Goal: Check status: Check status

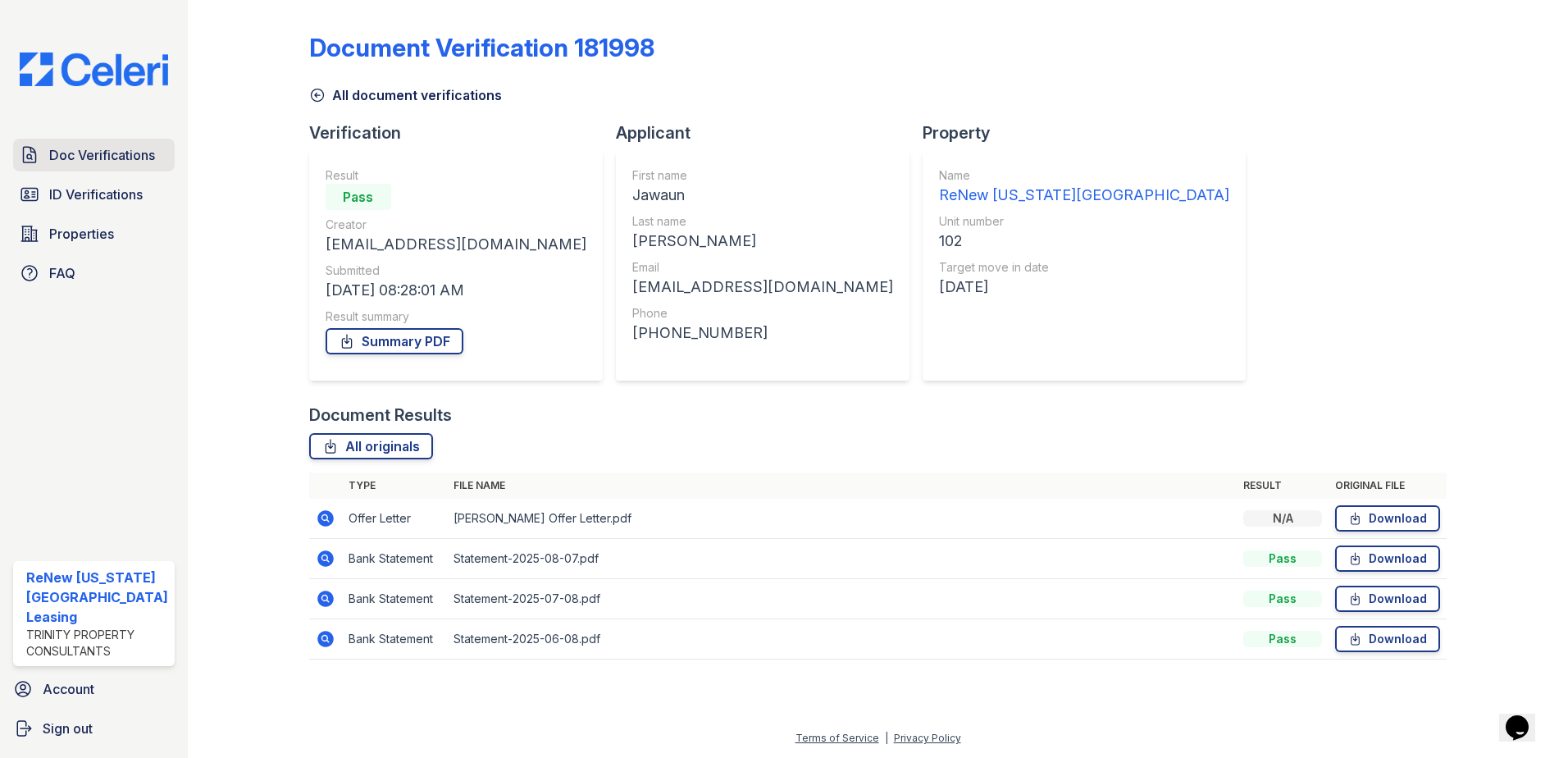
click at [90, 156] on span "Doc Verifications" at bounding box center [102, 155] width 106 height 20
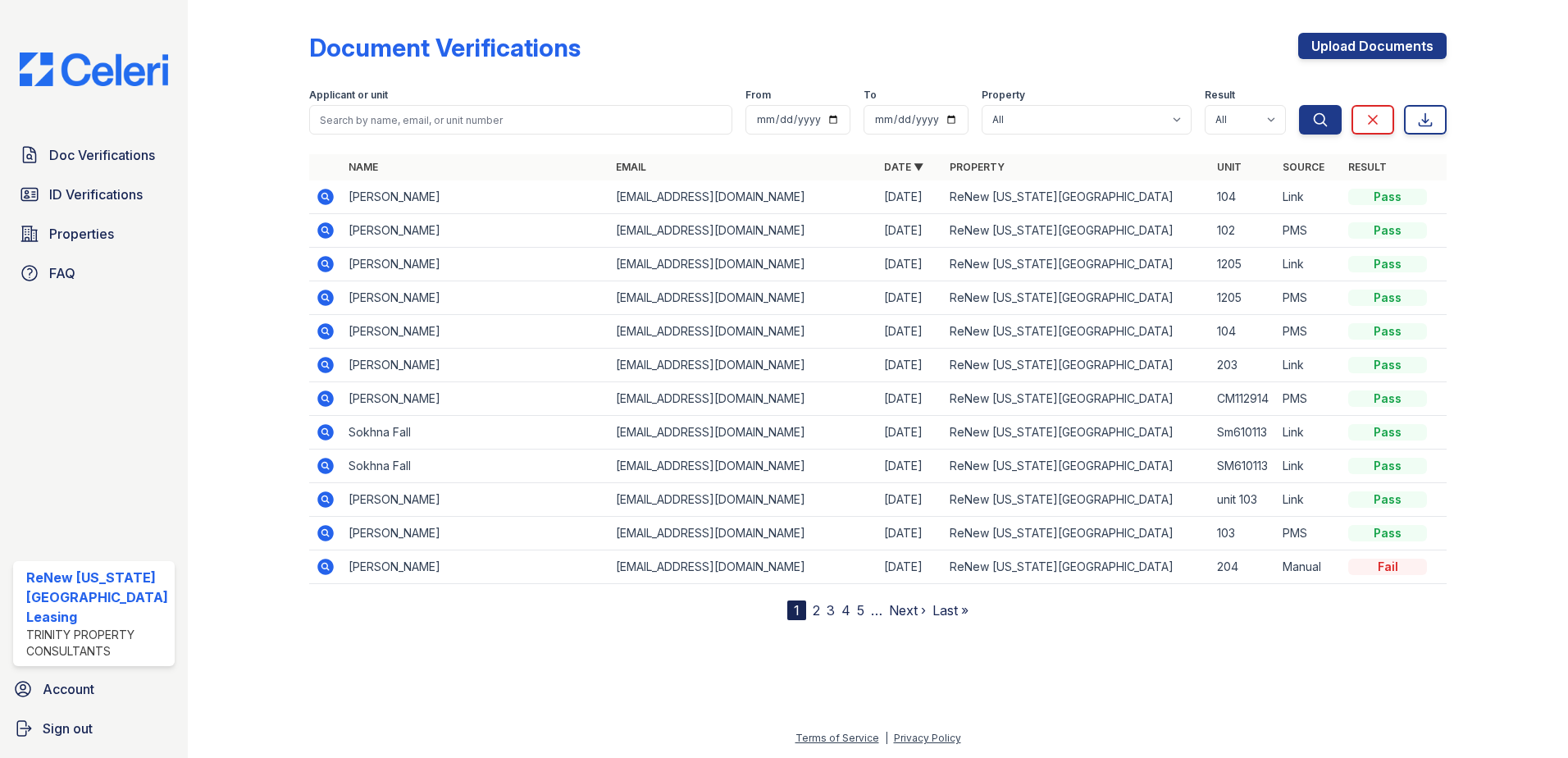
click at [90, 156] on span "Doc Verifications" at bounding box center [102, 155] width 106 height 20
click at [316, 201] on icon at bounding box center [326, 197] width 20 height 20
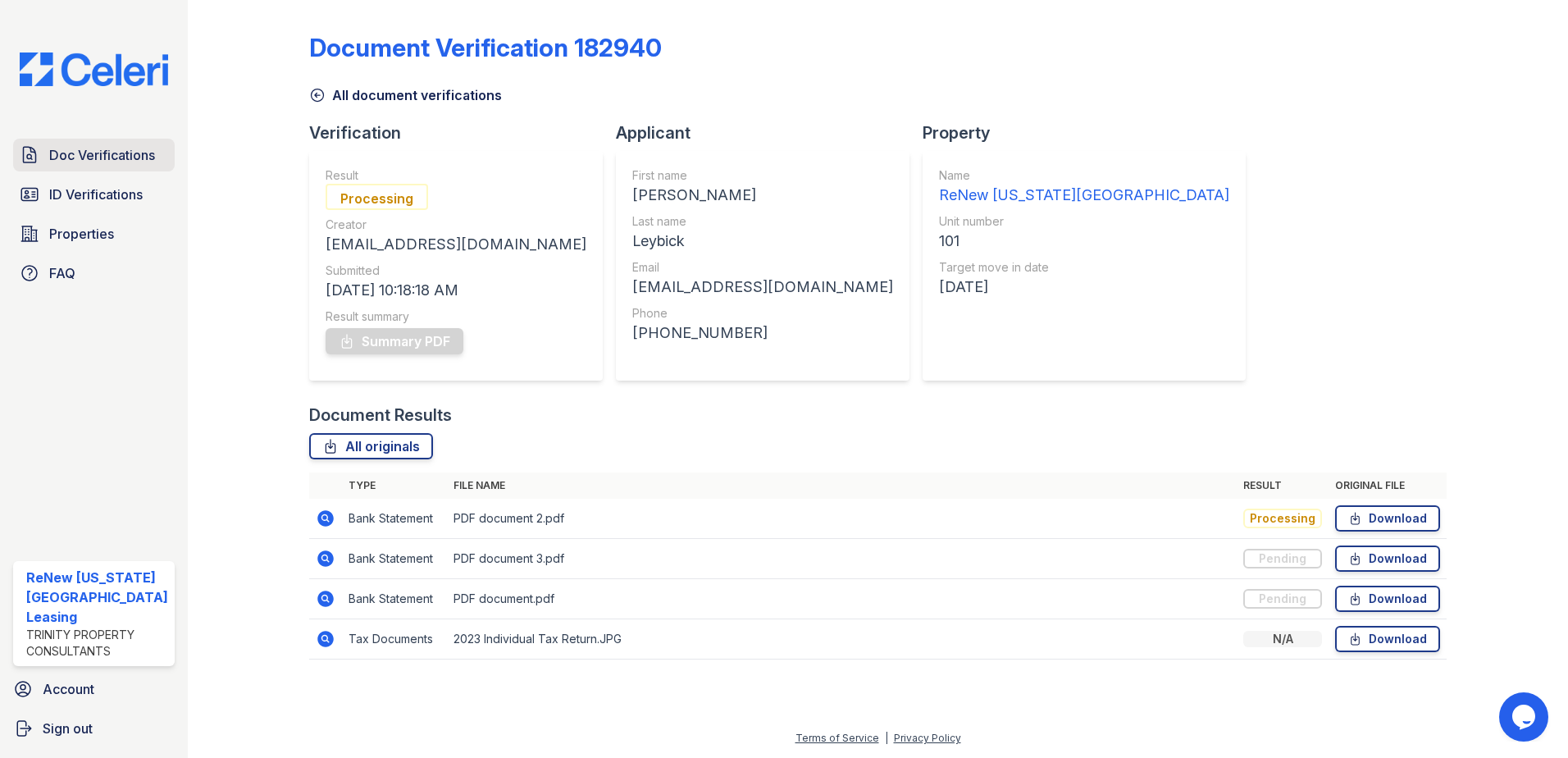
click at [94, 154] on span "Doc Verifications" at bounding box center [102, 155] width 106 height 20
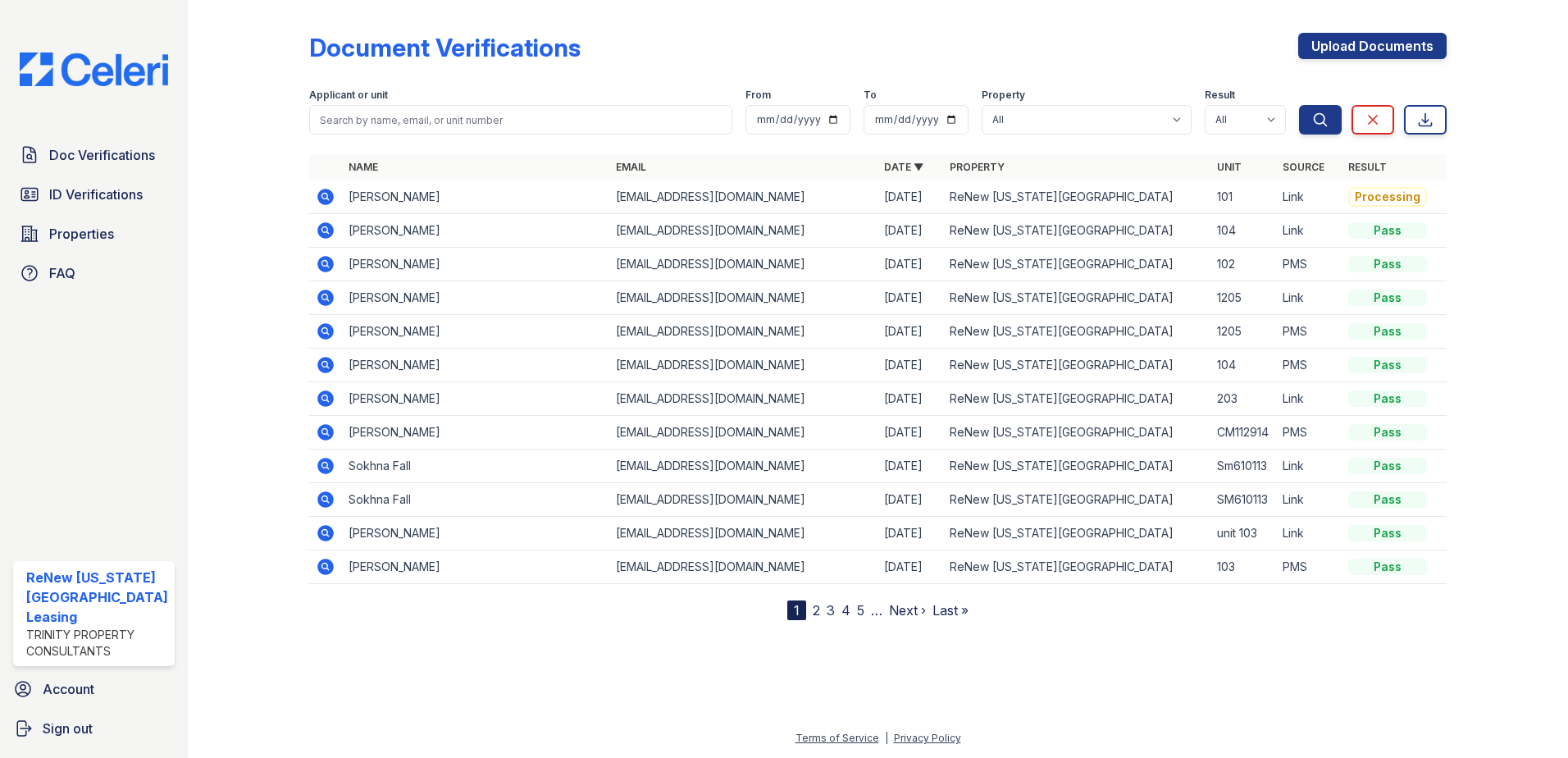
click at [319, 196] on icon at bounding box center [326, 197] width 17 height 17
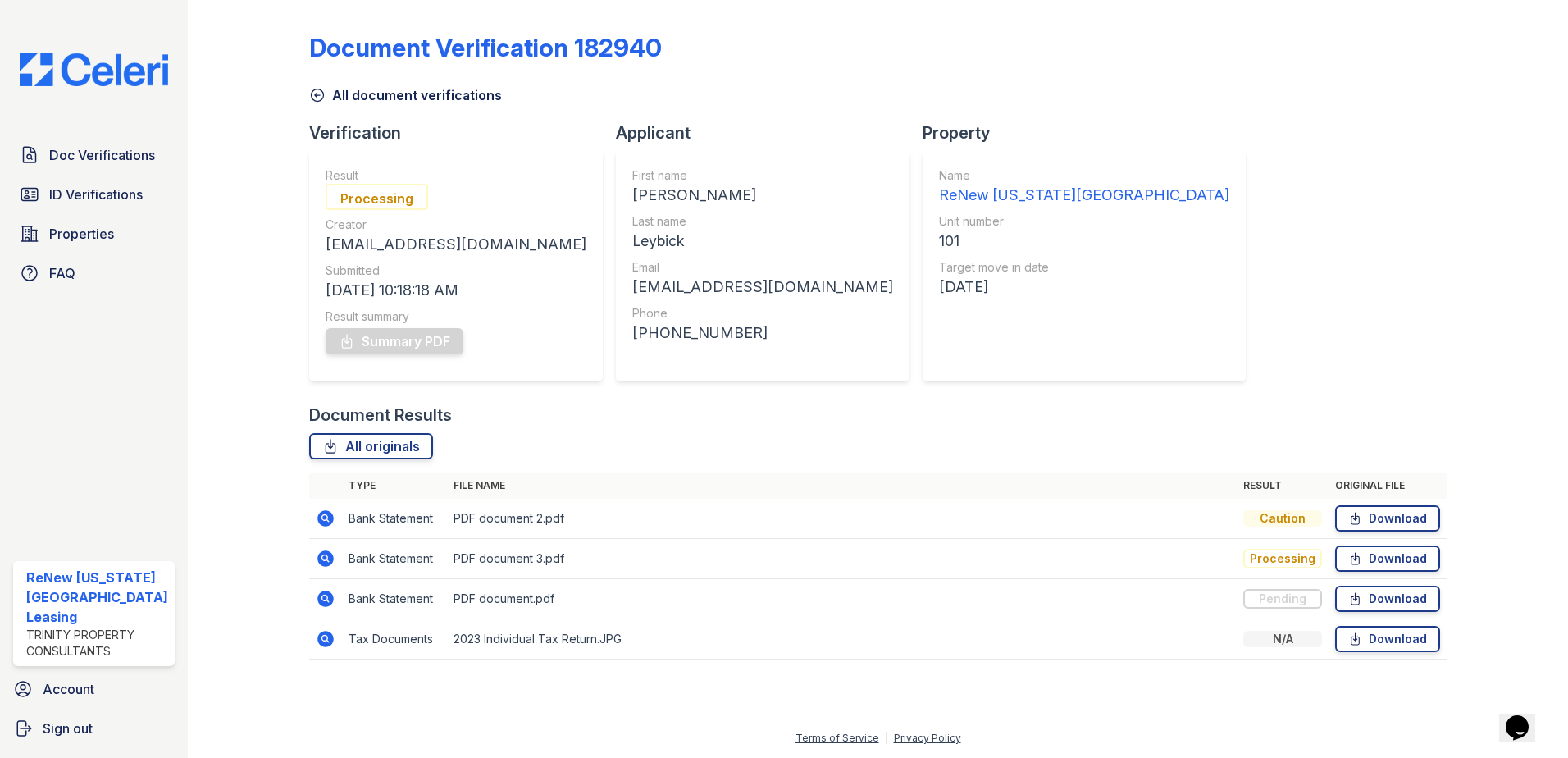
click at [323, 557] on icon at bounding box center [325, 557] width 4 height 4
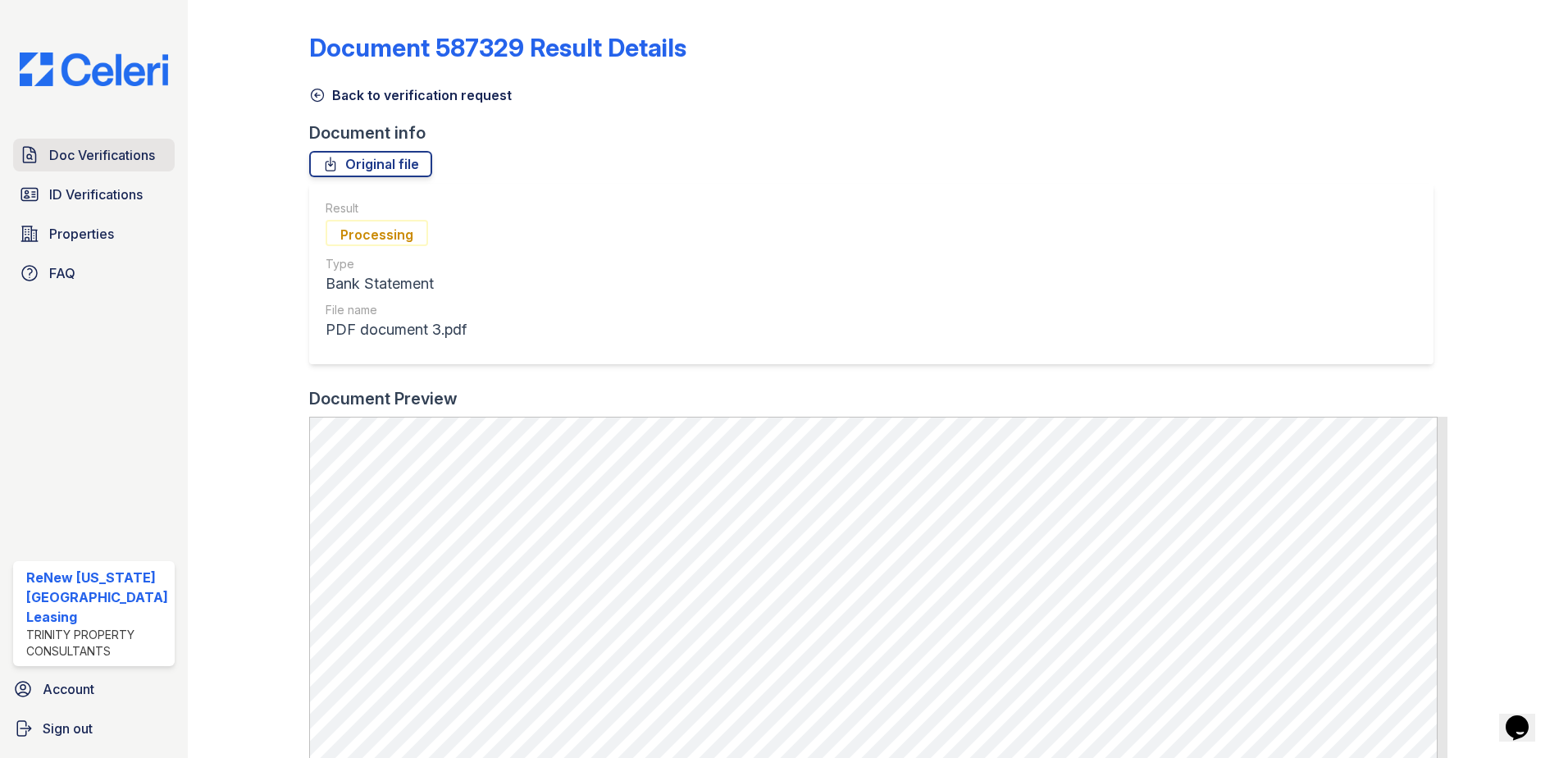
click at [100, 151] on span "Doc Verifications" at bounding box center [102, 155] width 106 height 20
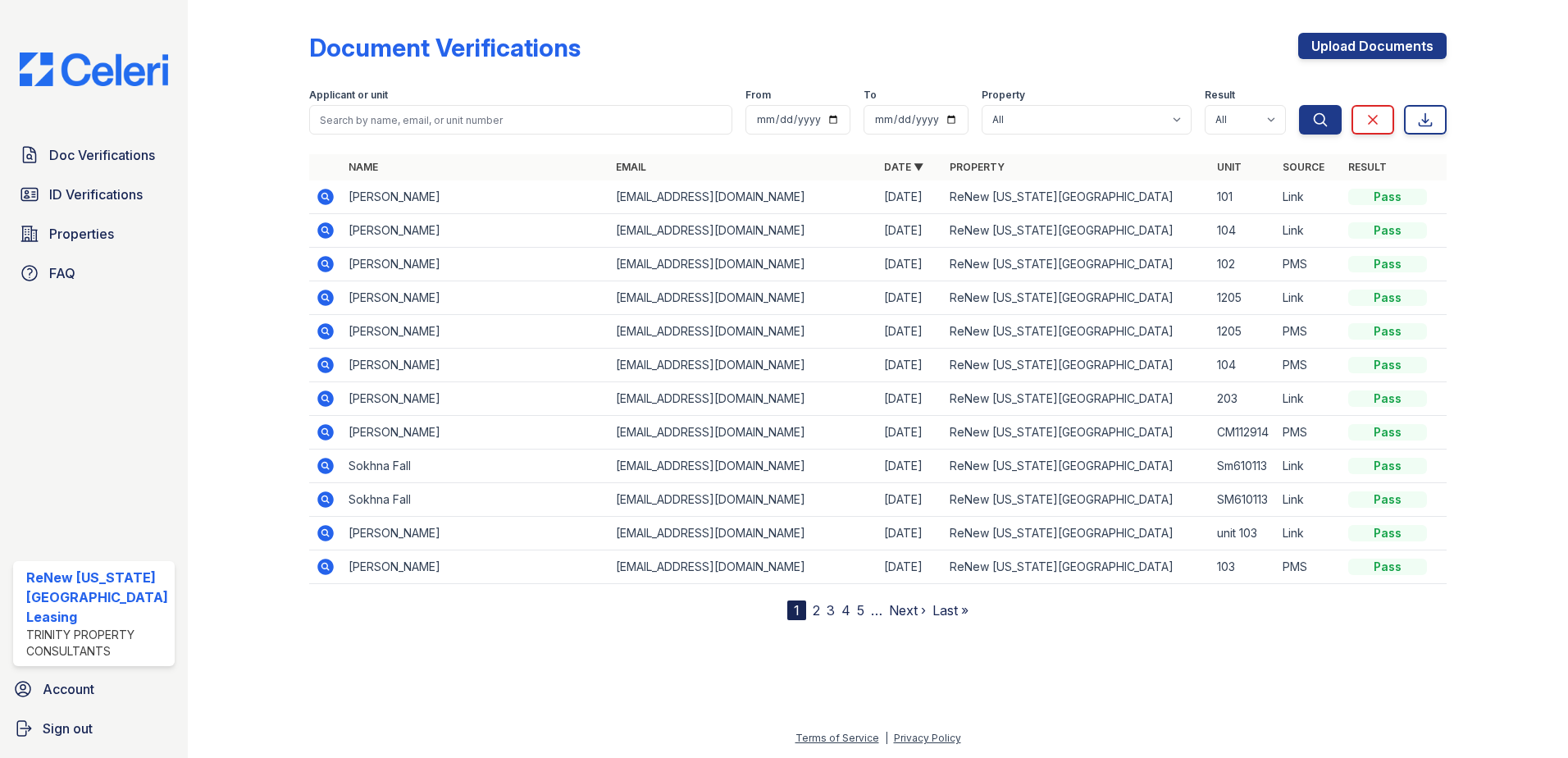
click at [323, 196] on icon at bounding box center [325, 196] width 4 height 4
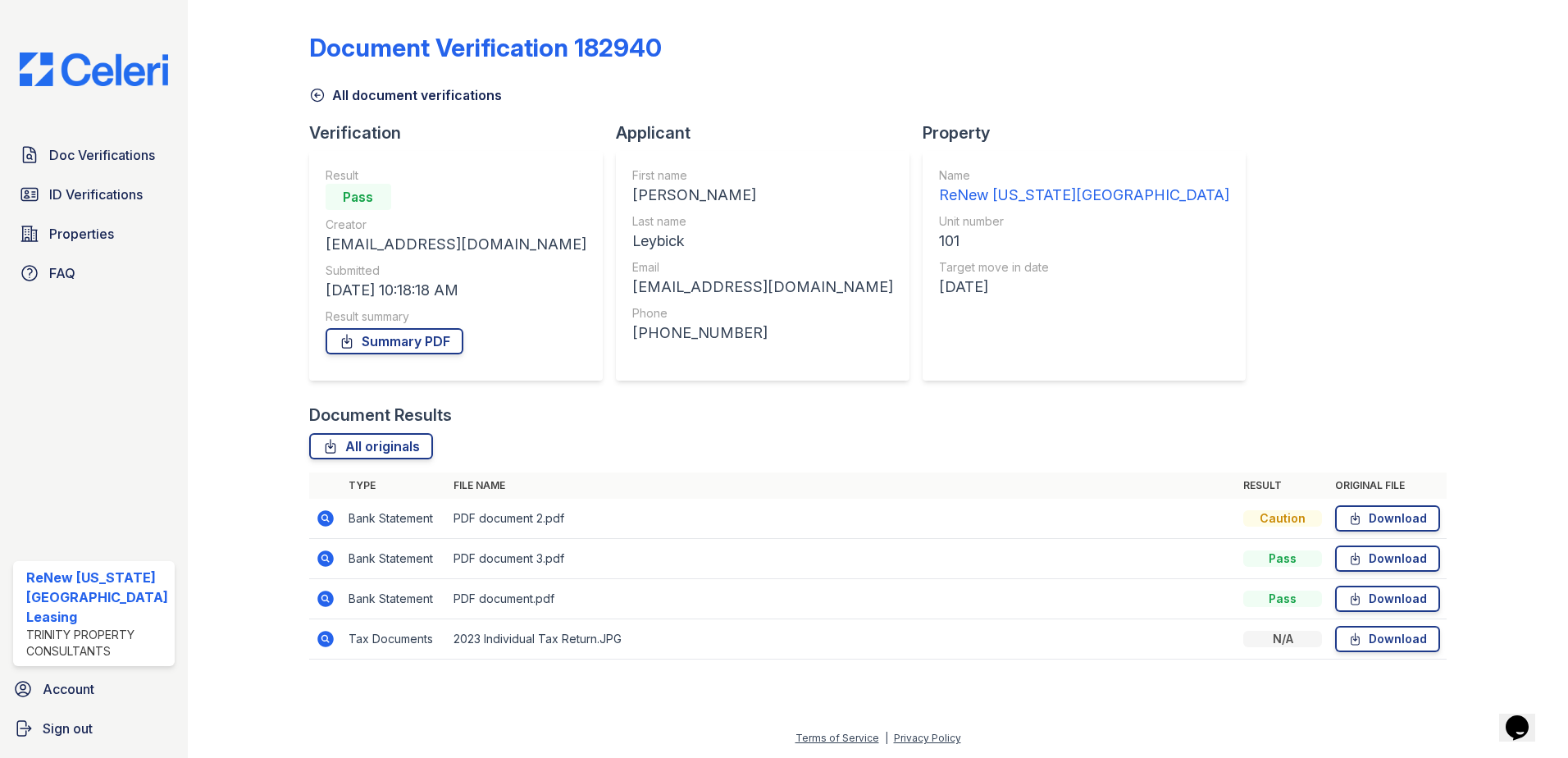
click at [324, 639] on icon at bounding box center [325, 638] width 4 height 4
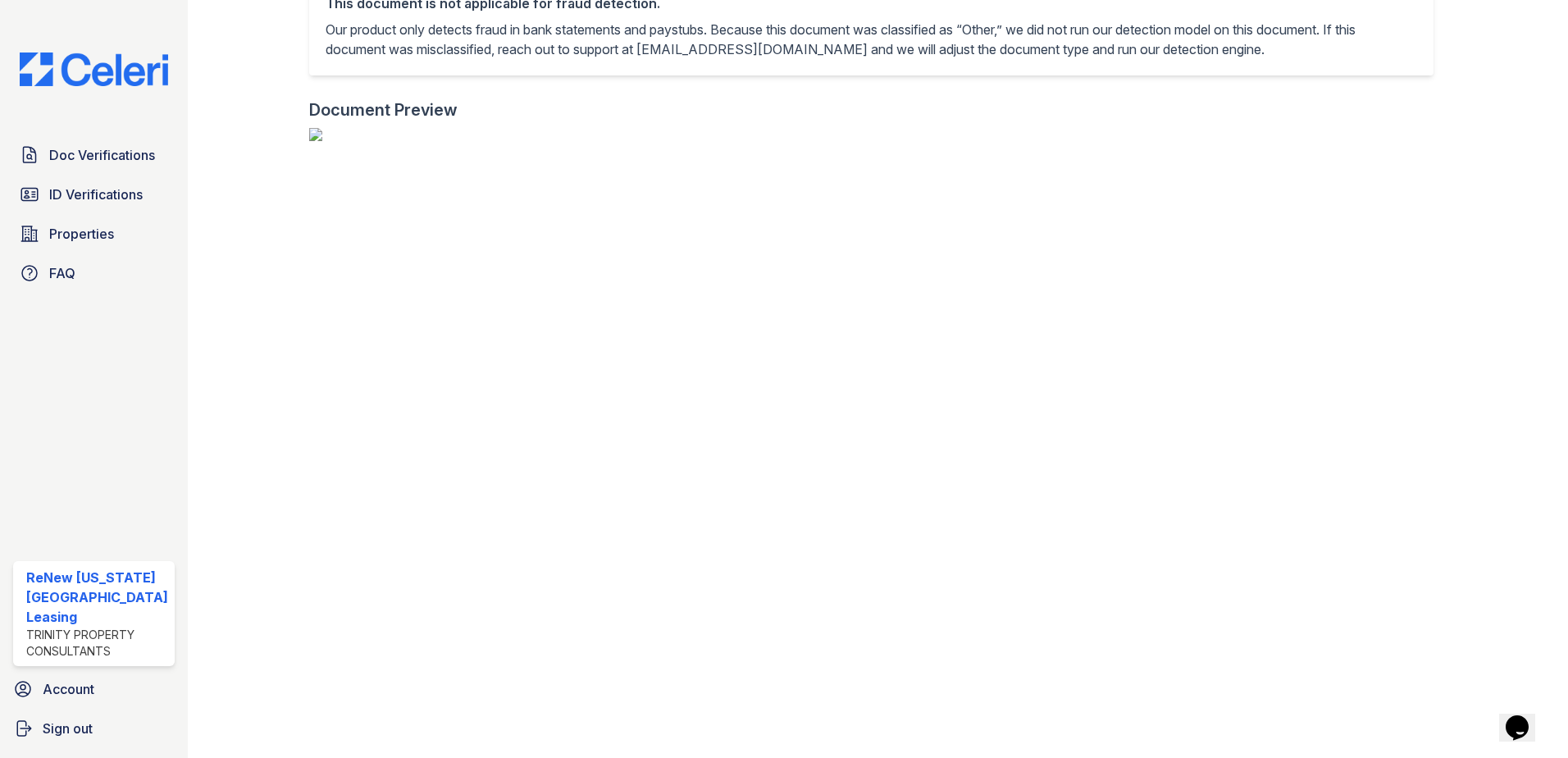
scroll to position [361, 0]
click at [118, 160] on span "Doc Verifications" at bounding box center [102, 155] width 106 height 20
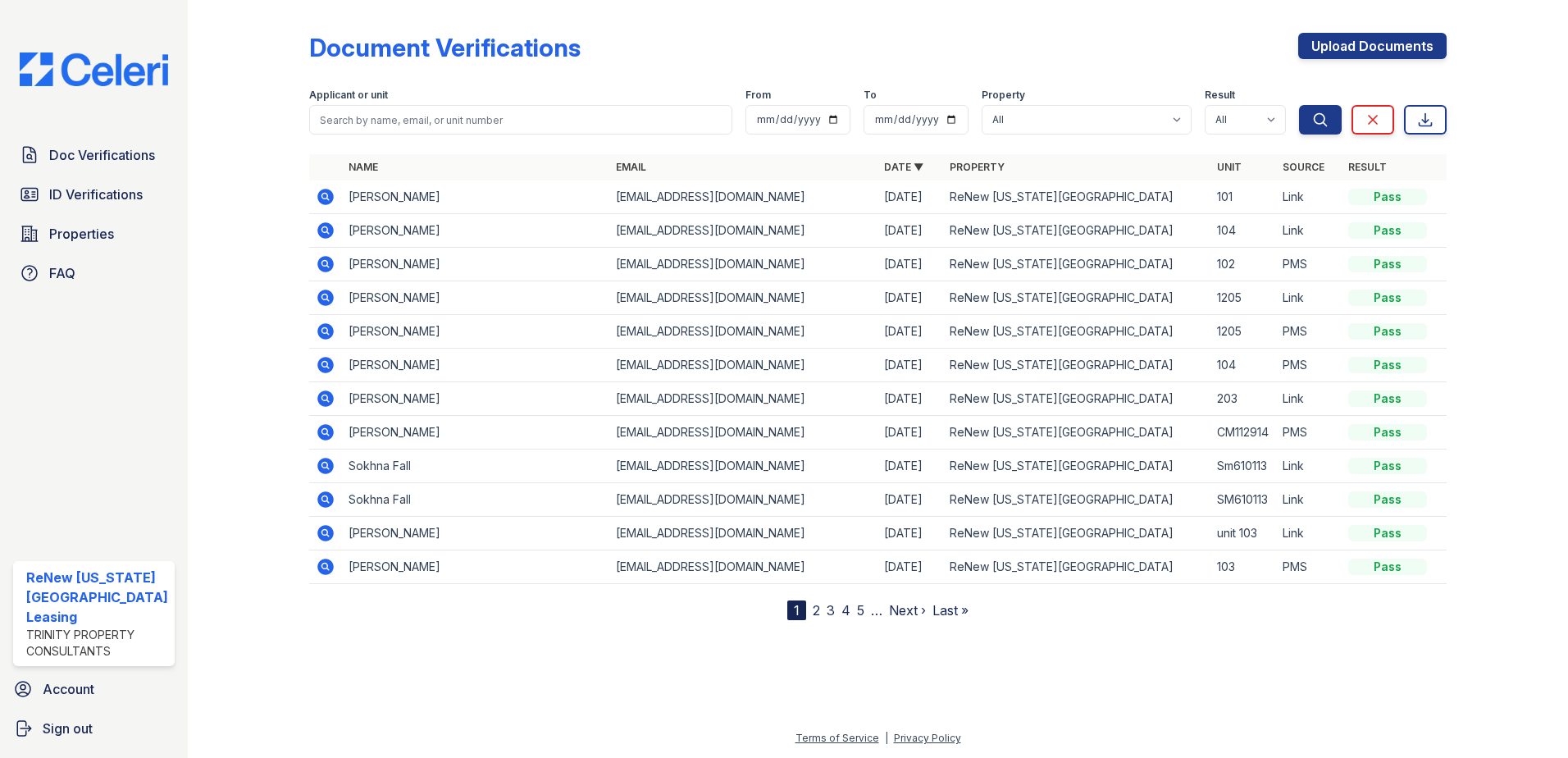
click at [318, 196] on icon at bounding box center [326, 197] width 17 height 17
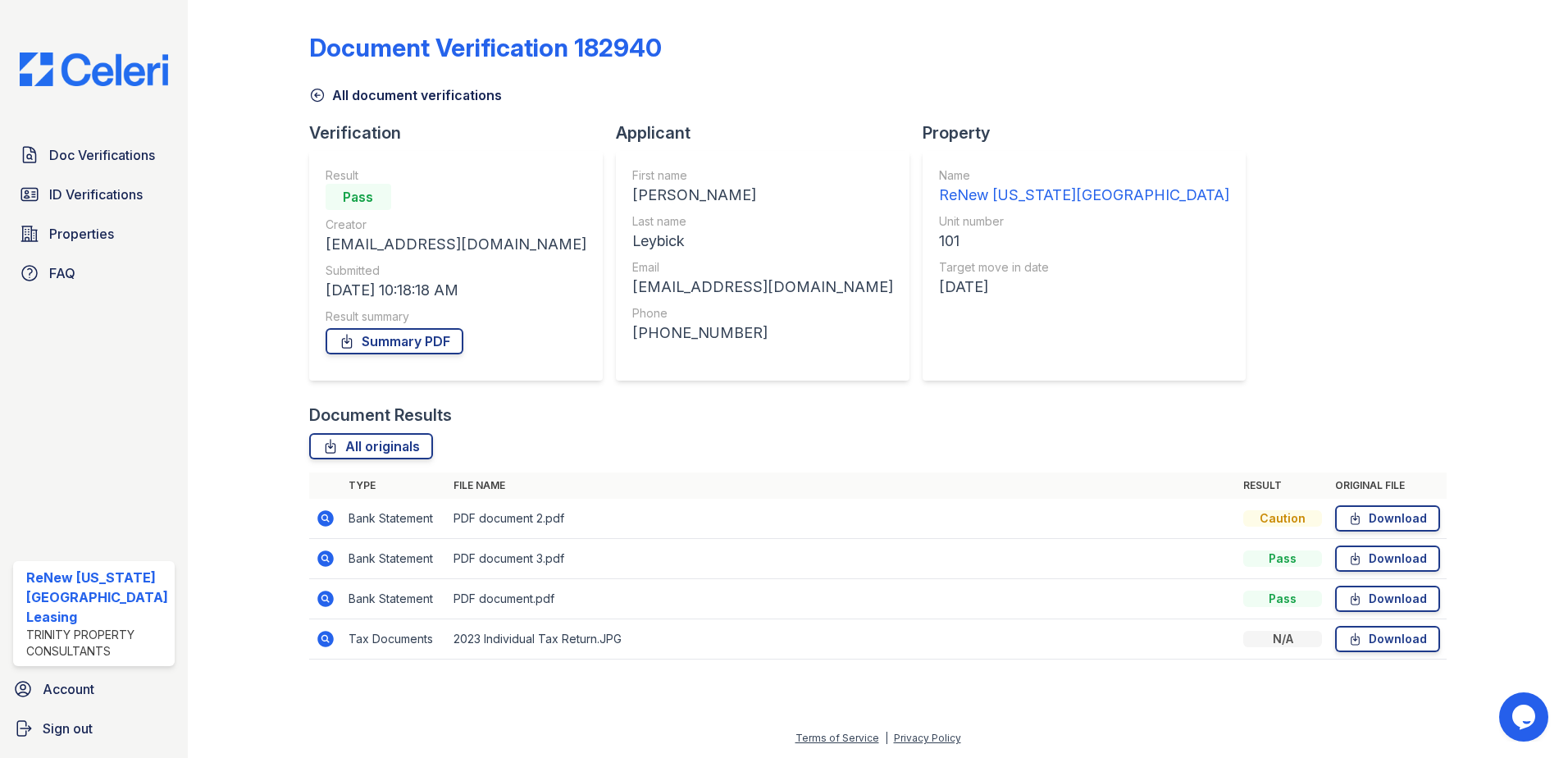
click at [325, 518] on icon at bounding box center [325, 518] width 4 height 4
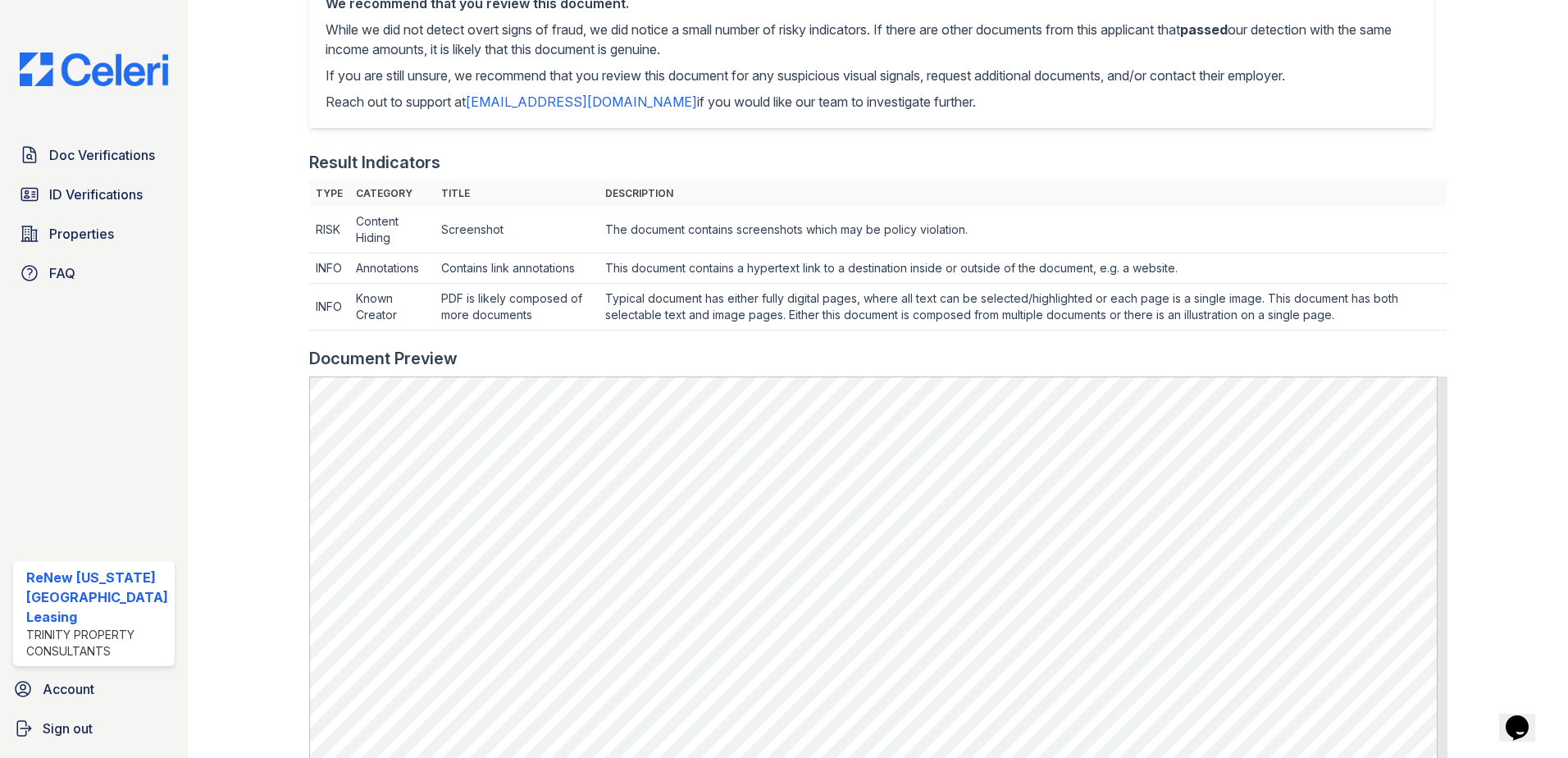
scroll to position [574, 0]
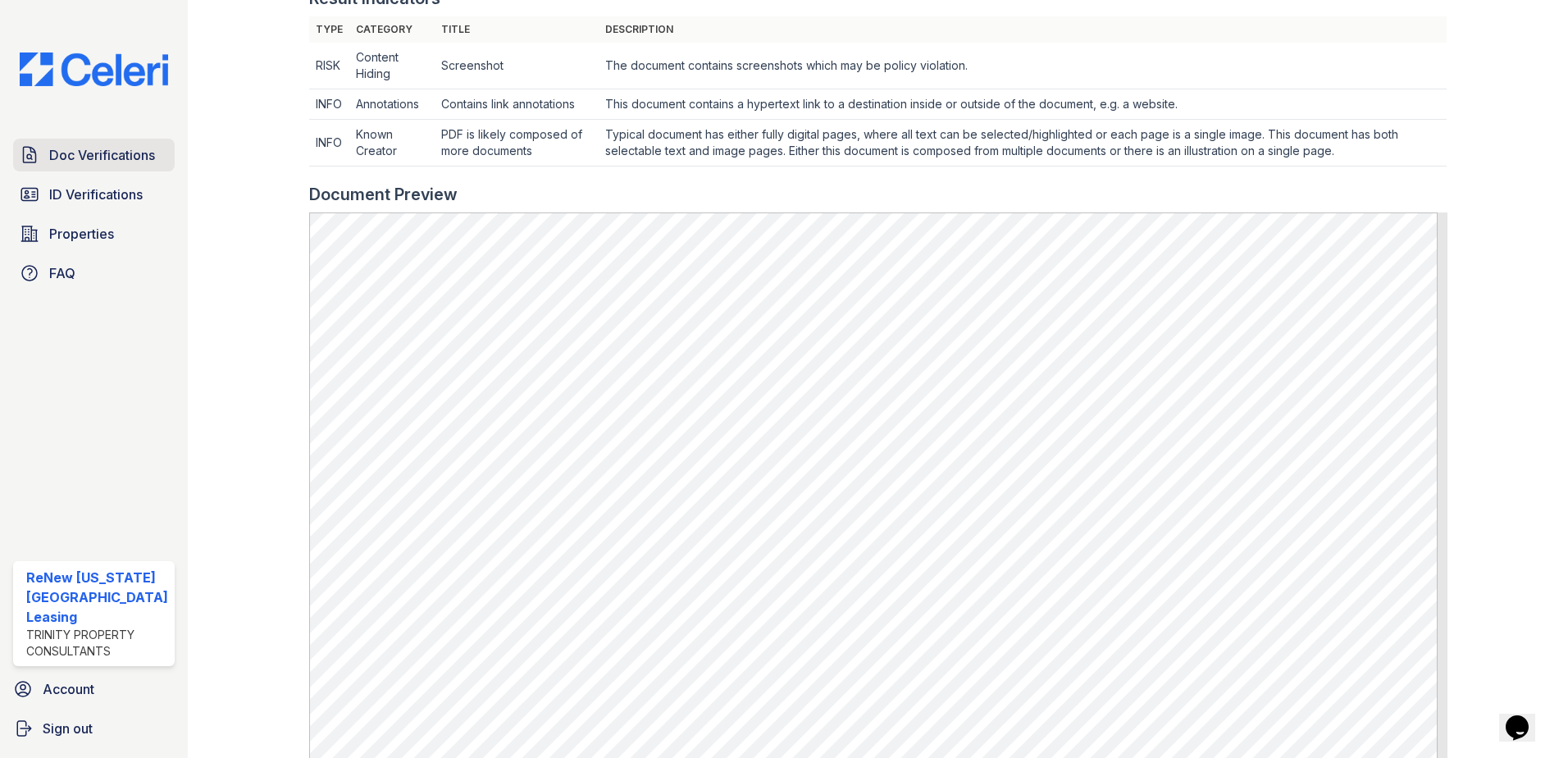
click at [91, 163] on span "Doc Verifications" at bounding box center [102, 155] width 106 height 20
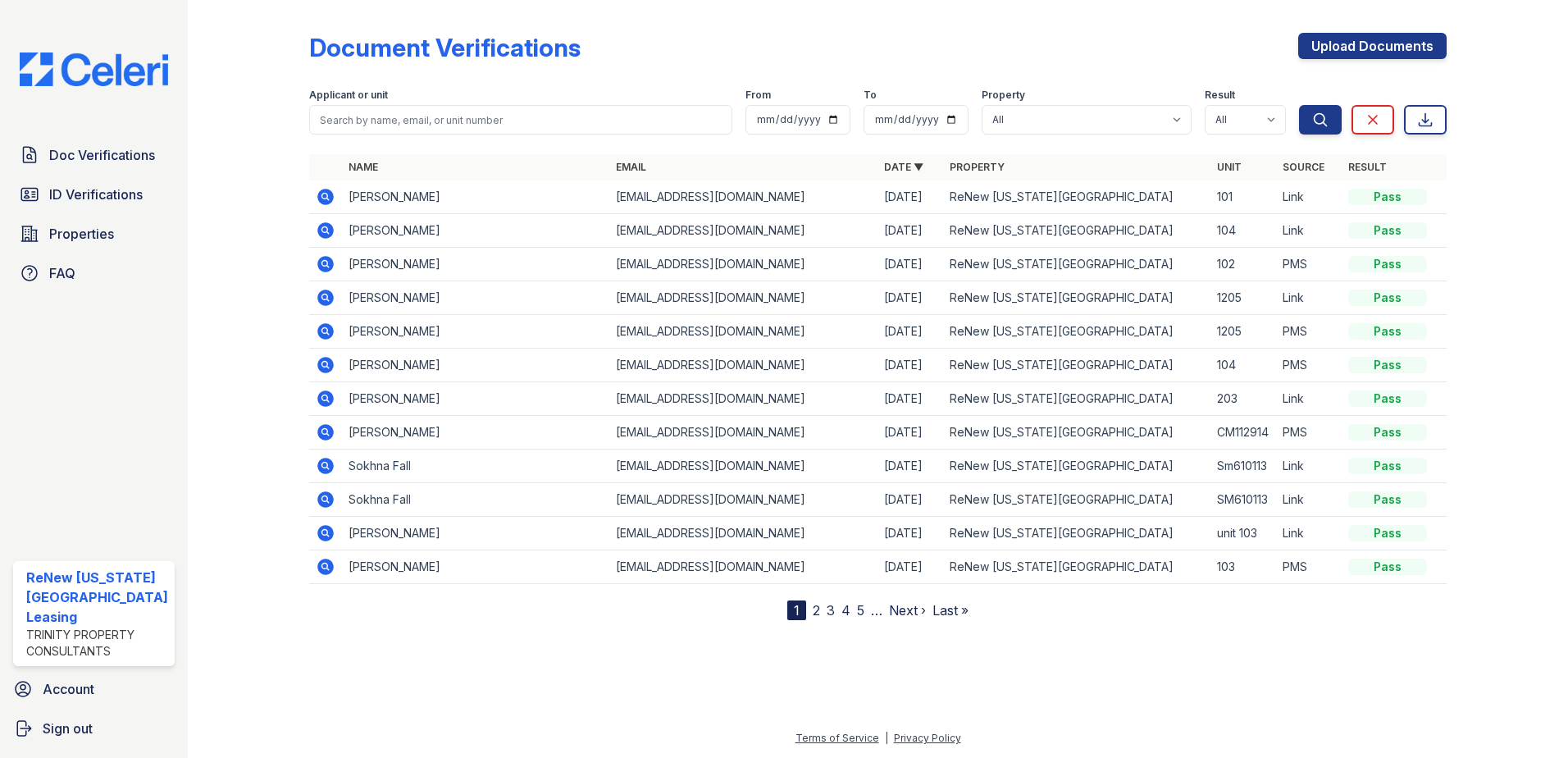
click at [323, 200] on icon at bounding box center [326, 197] width 17 height 17
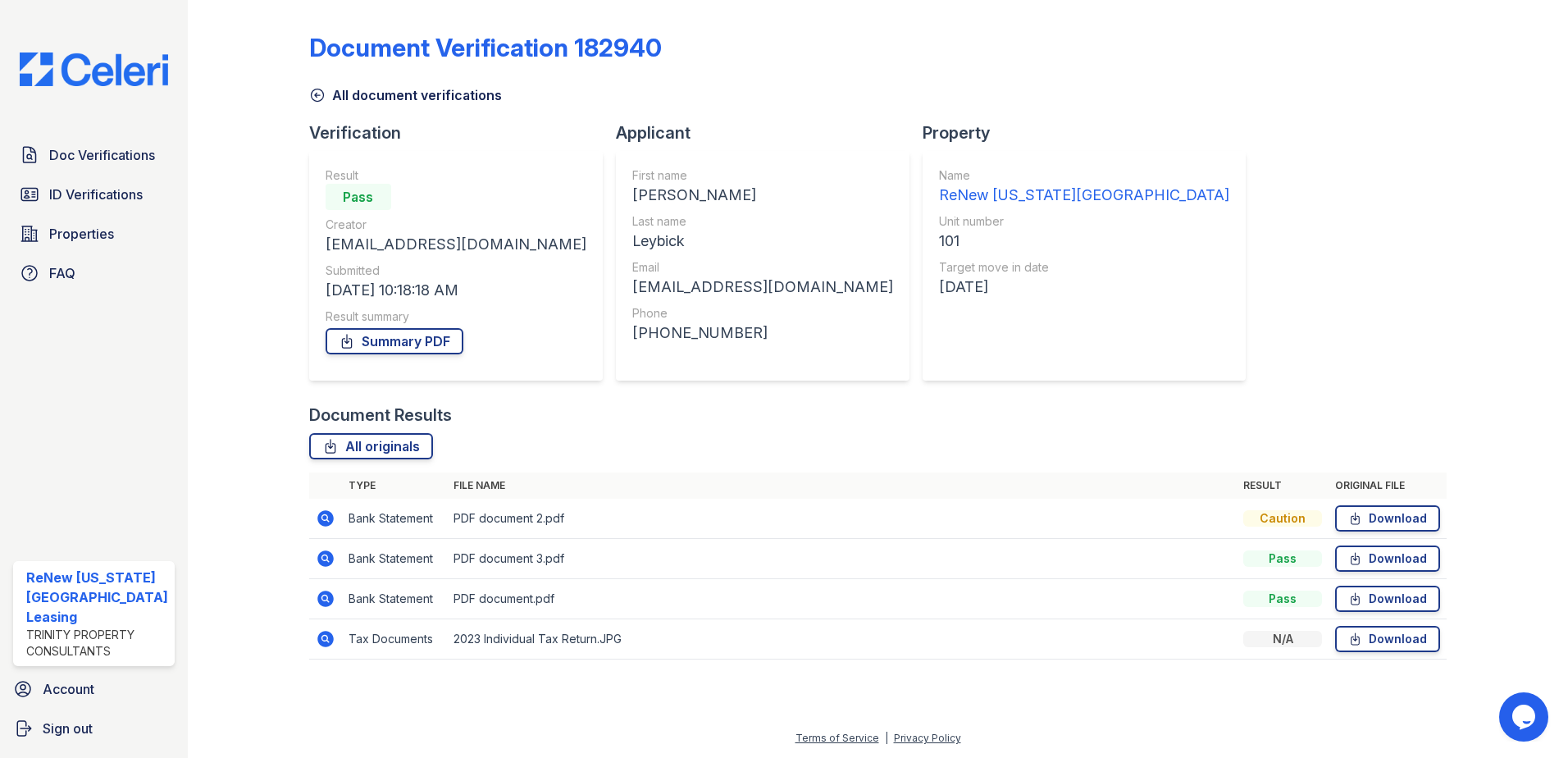
click at [327, 559] on icon at bounding box center [326, 558] width 17 height 17
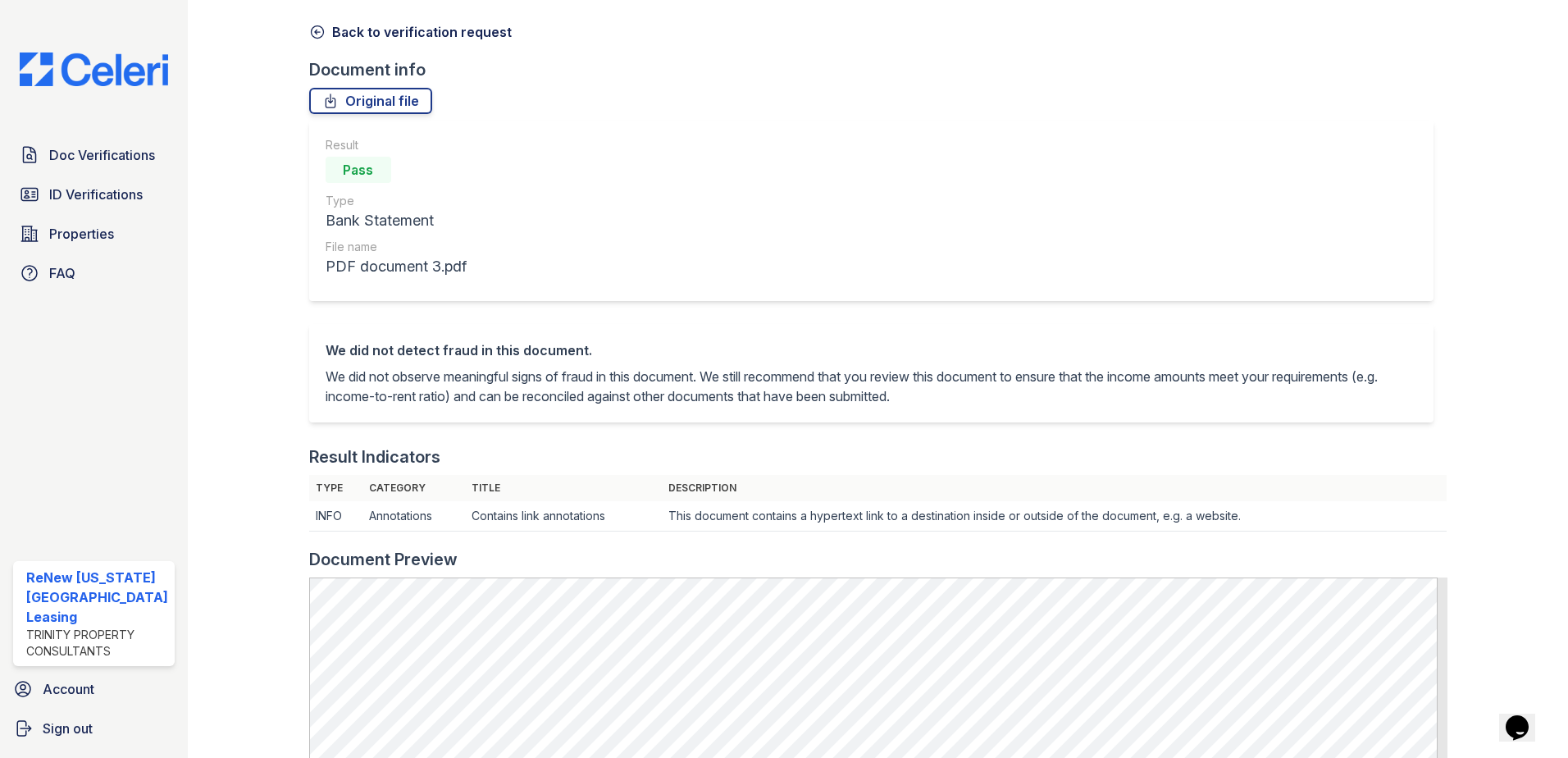
scroll to position [328, 0]
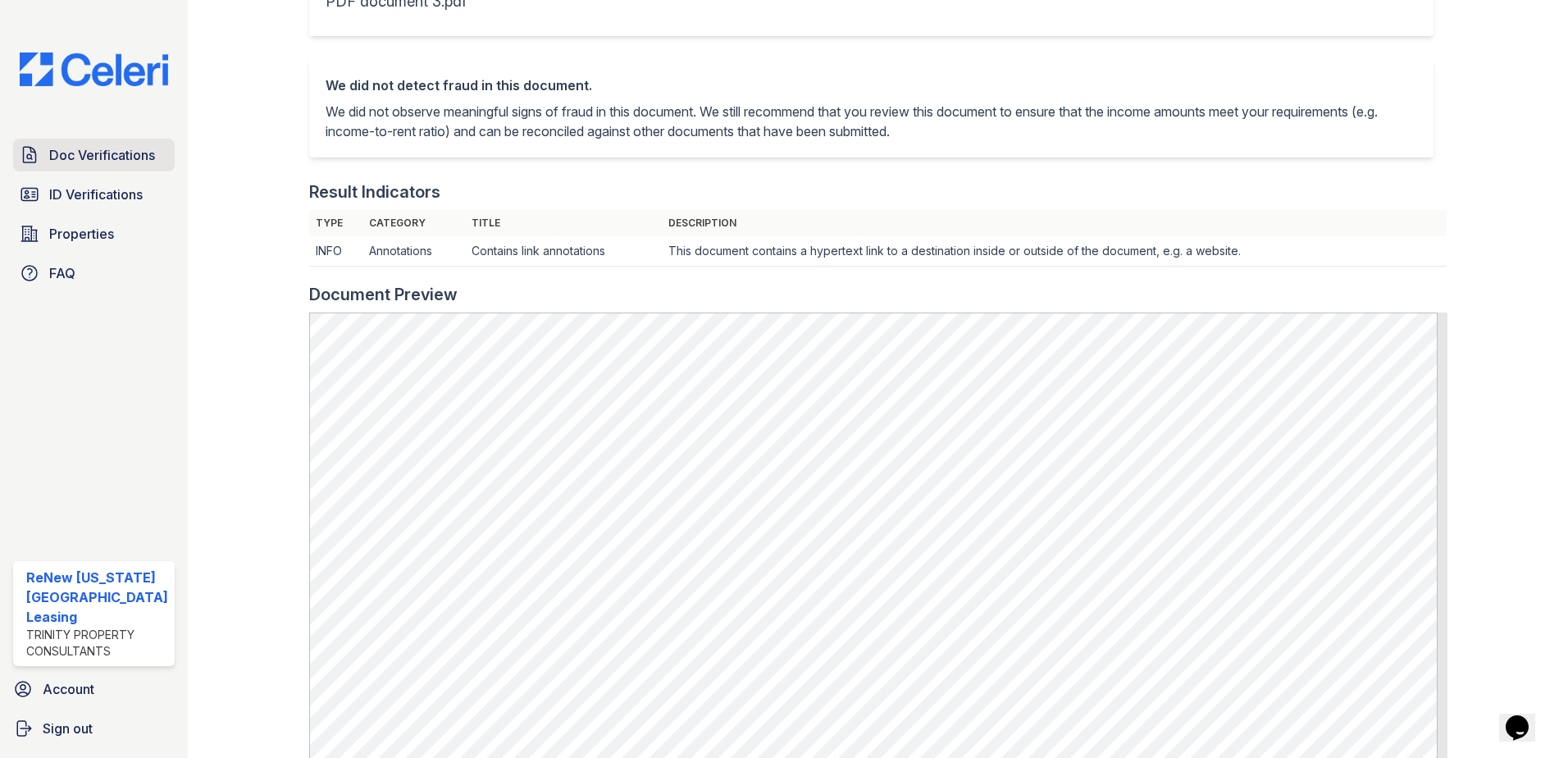
click at [76, 150] on span "Doc Verifications" at bounding box center [102, 155] width 106 height 20
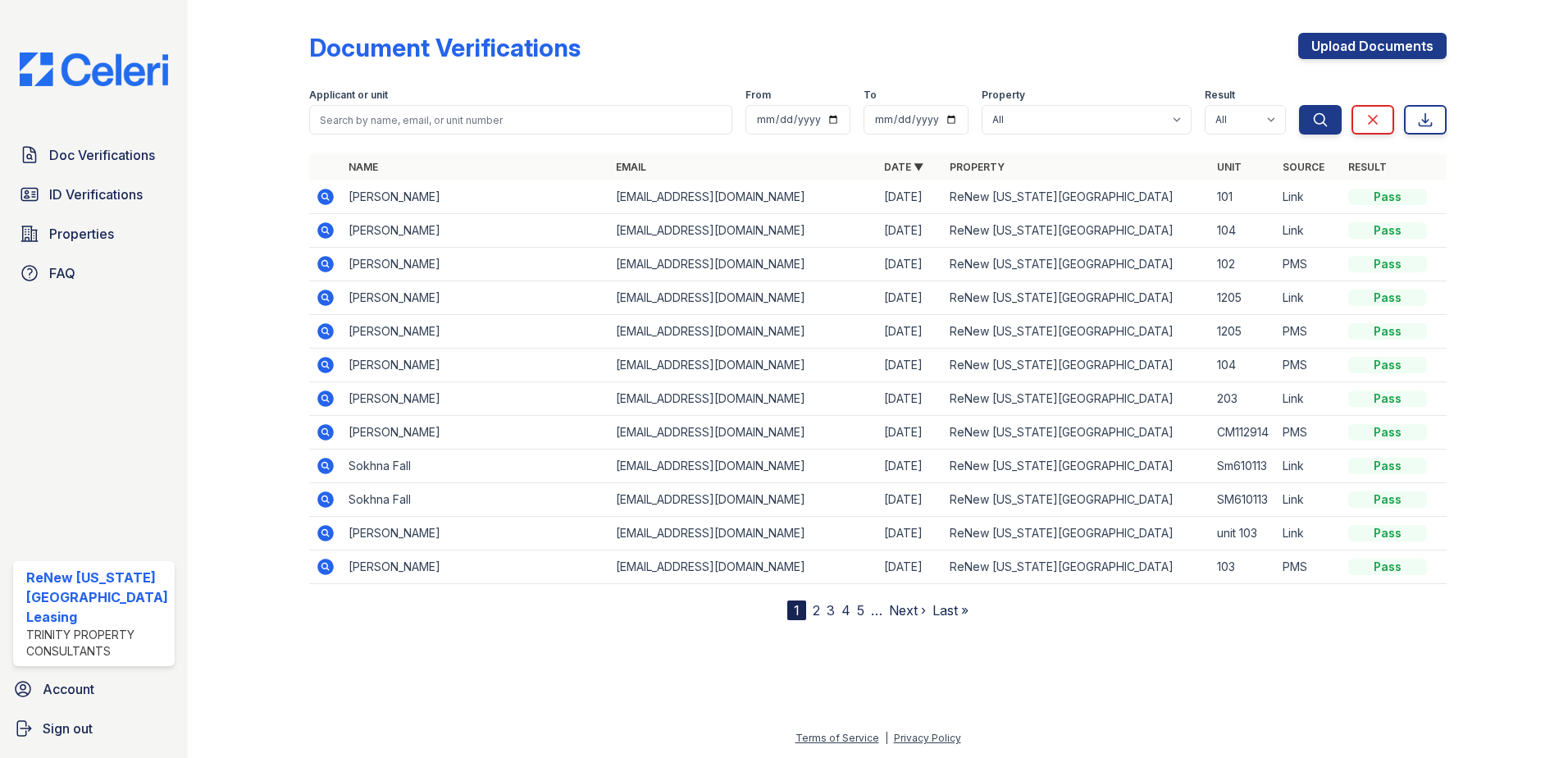
click at [318, 200] on icon at bounding box center [326, 197] width 17 height 17
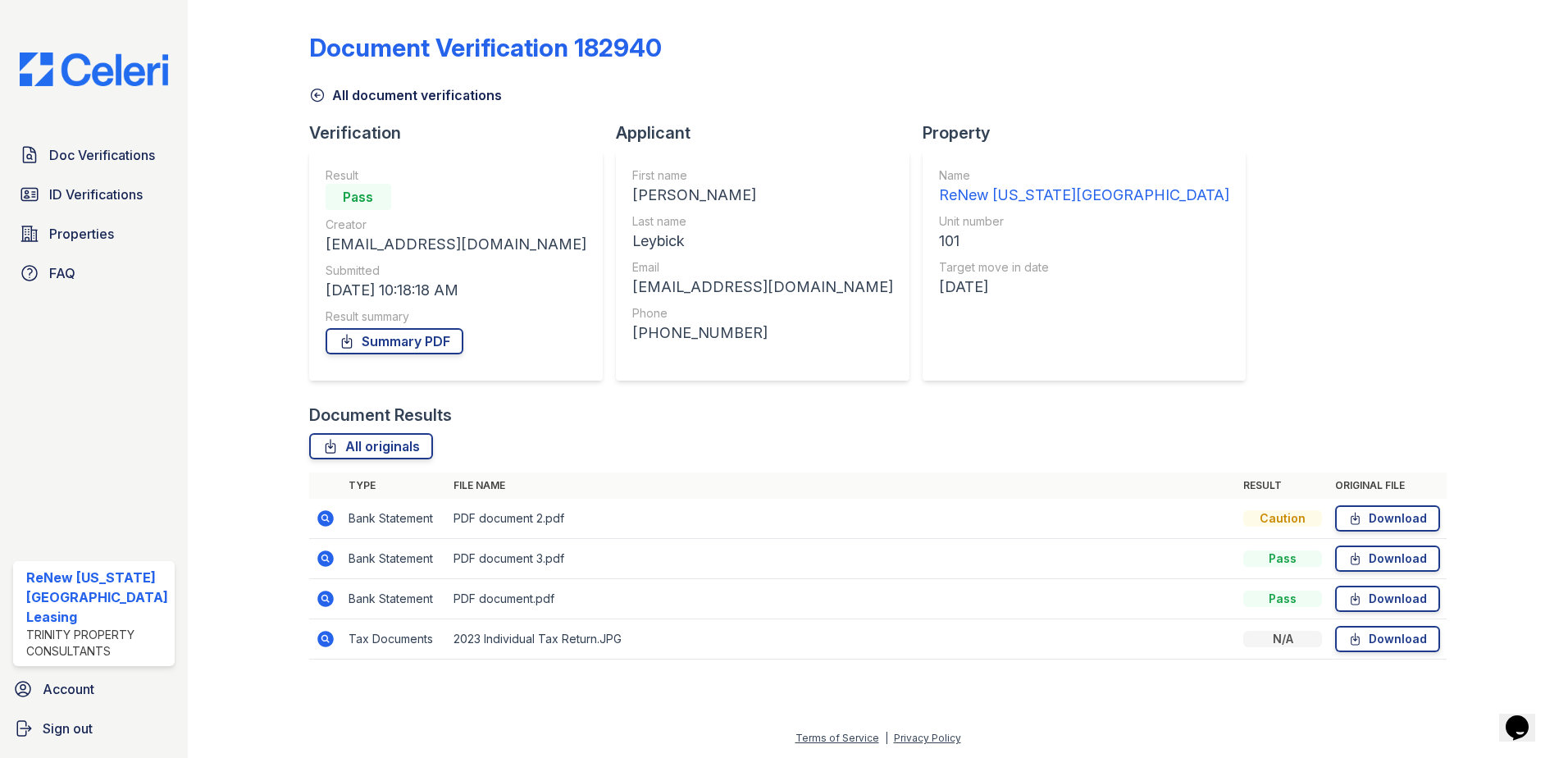
click at [324, 595] on icon at bounding box center [326, 599] width 20 height 20
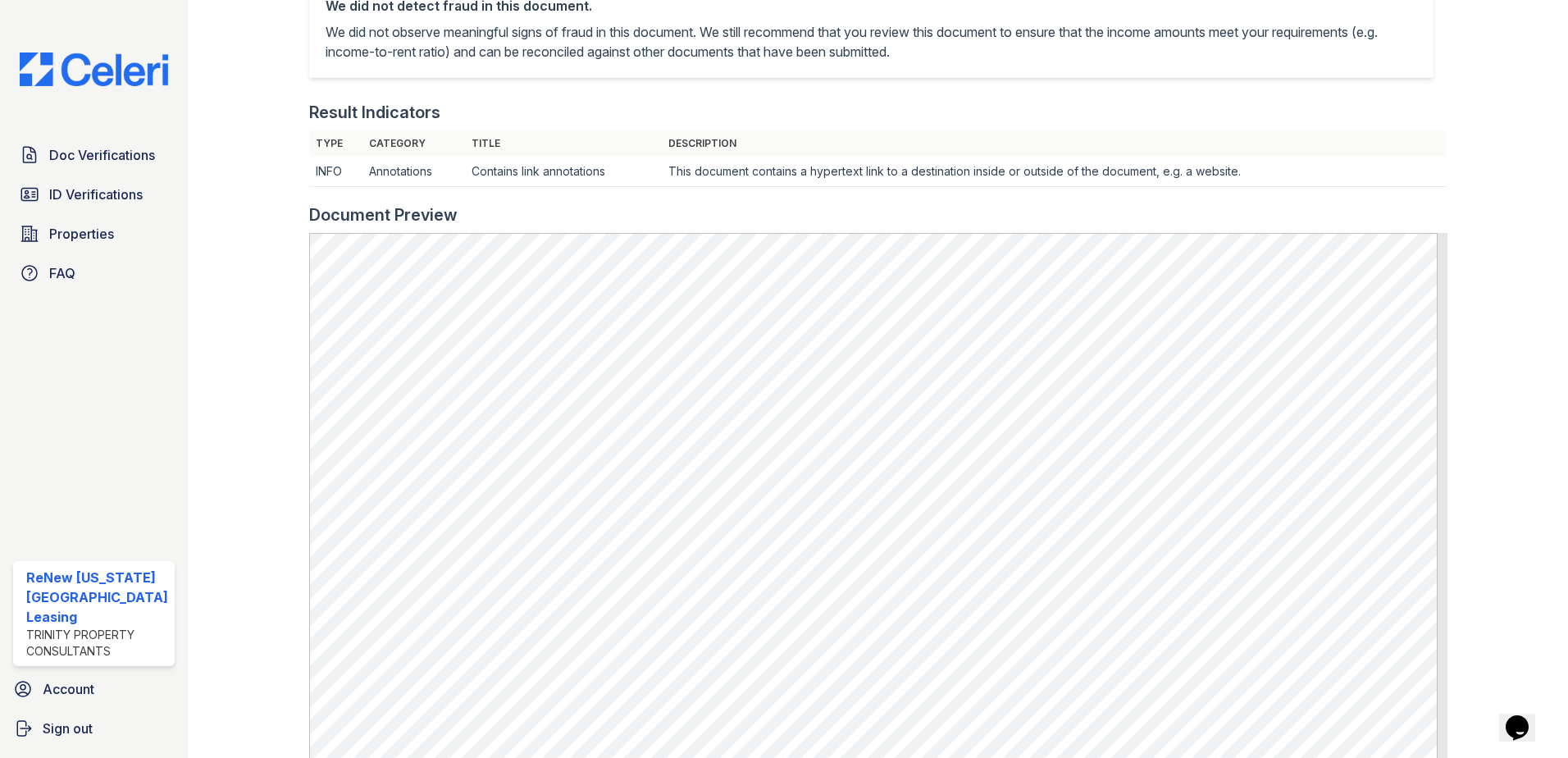
scroll to position [410, 0]
click at [87, 148] on span "Doc Verifications" at bounding box center [102, 155] width 106 height 20
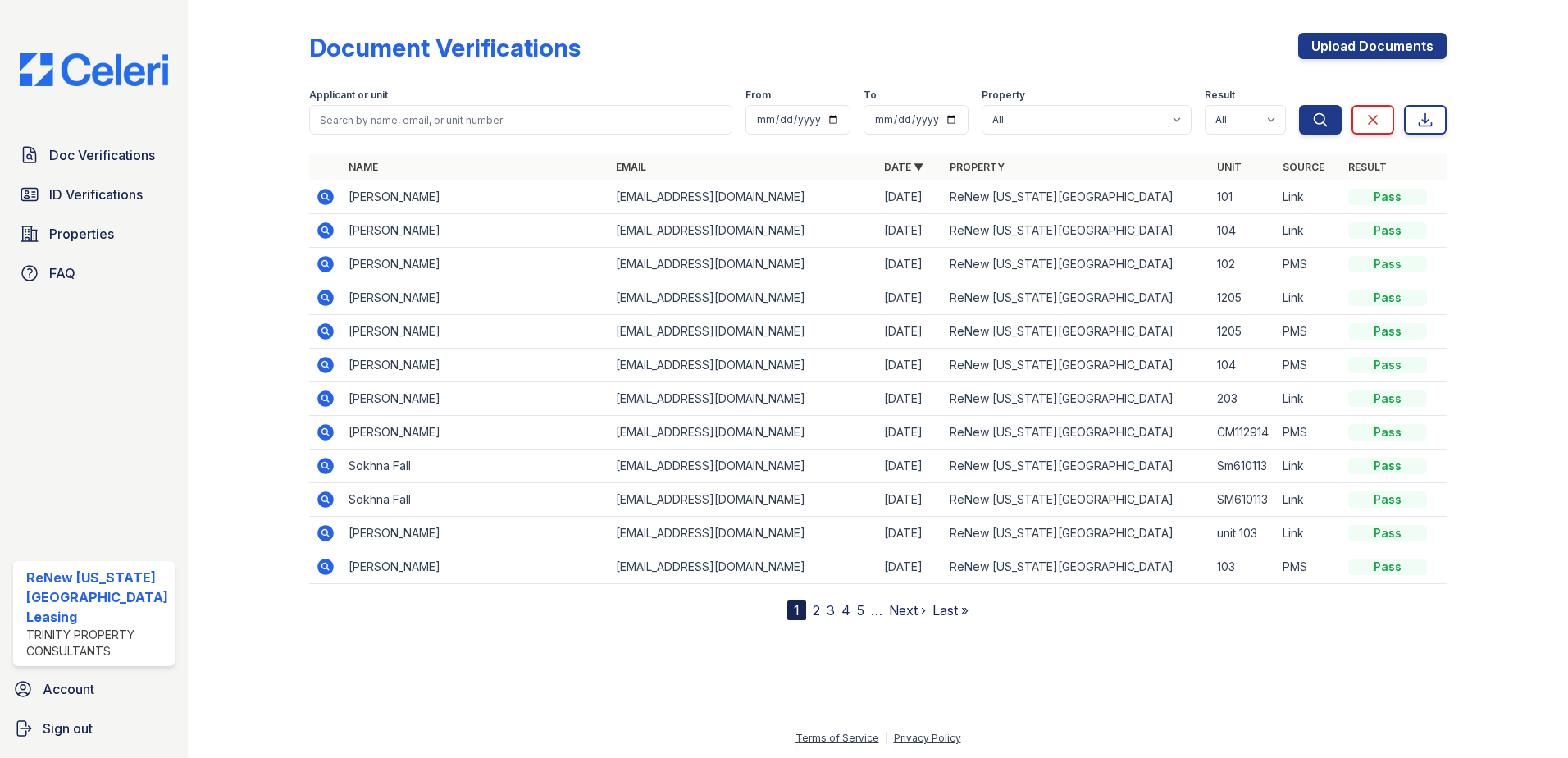
click at [321, 191] on icon at bounding box center [326, 197] width 17 height 17
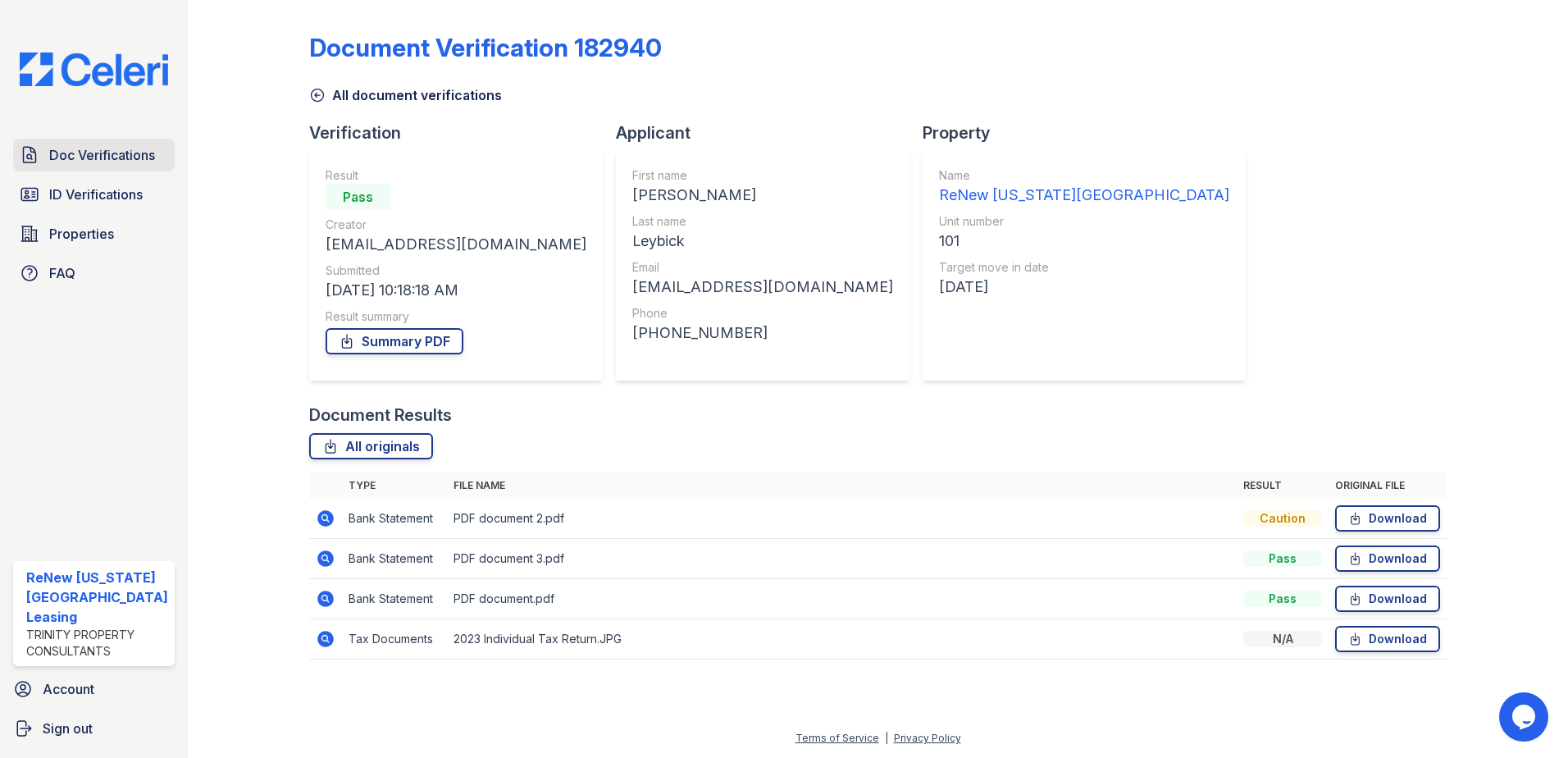
click at [82, 155] on span "Doc Verifications" at bounding box center [102, 155] width 106 height 20
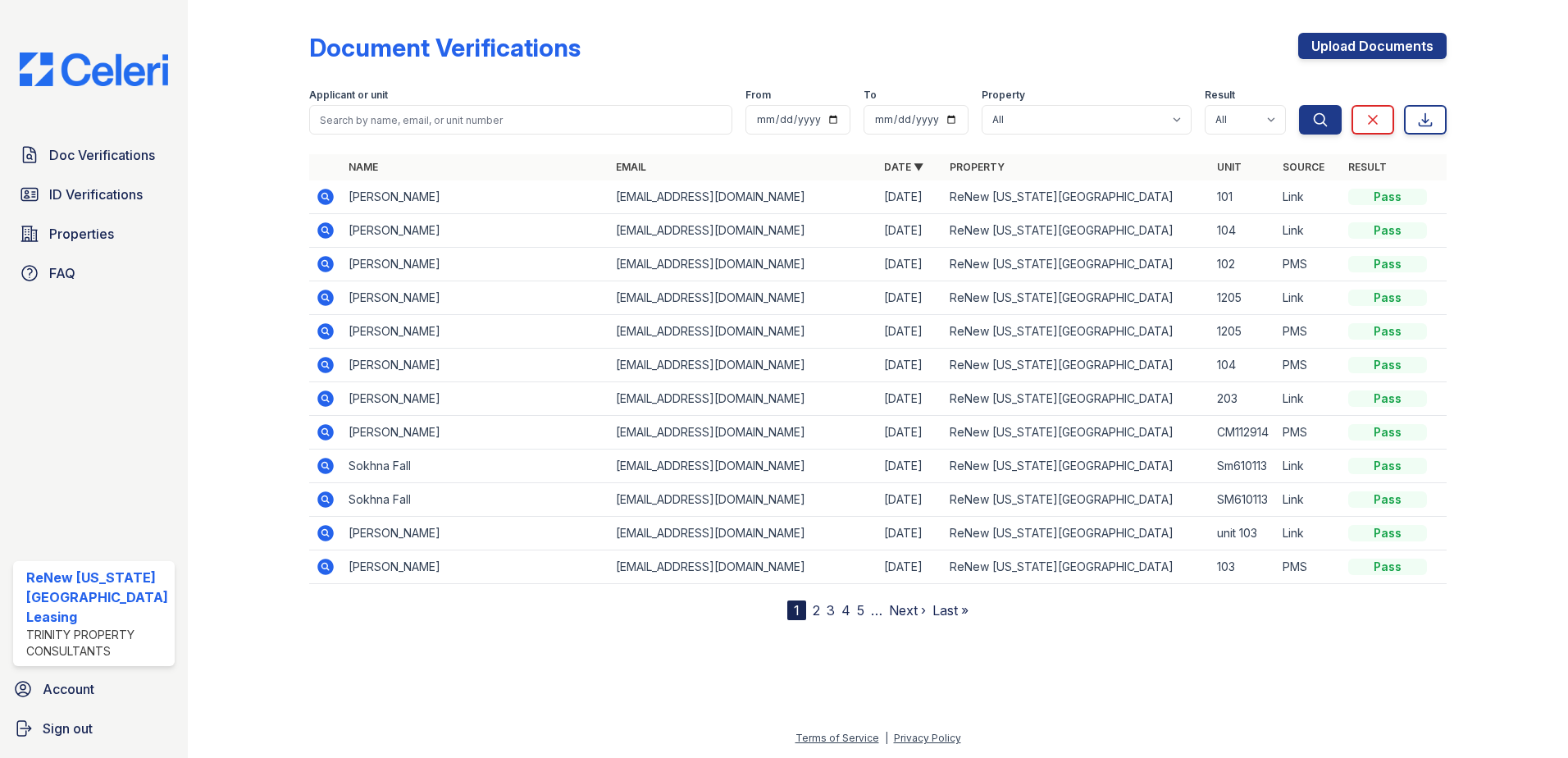
click at [321, 193] on icon at bounding box center [326, 197] width 17 height 17
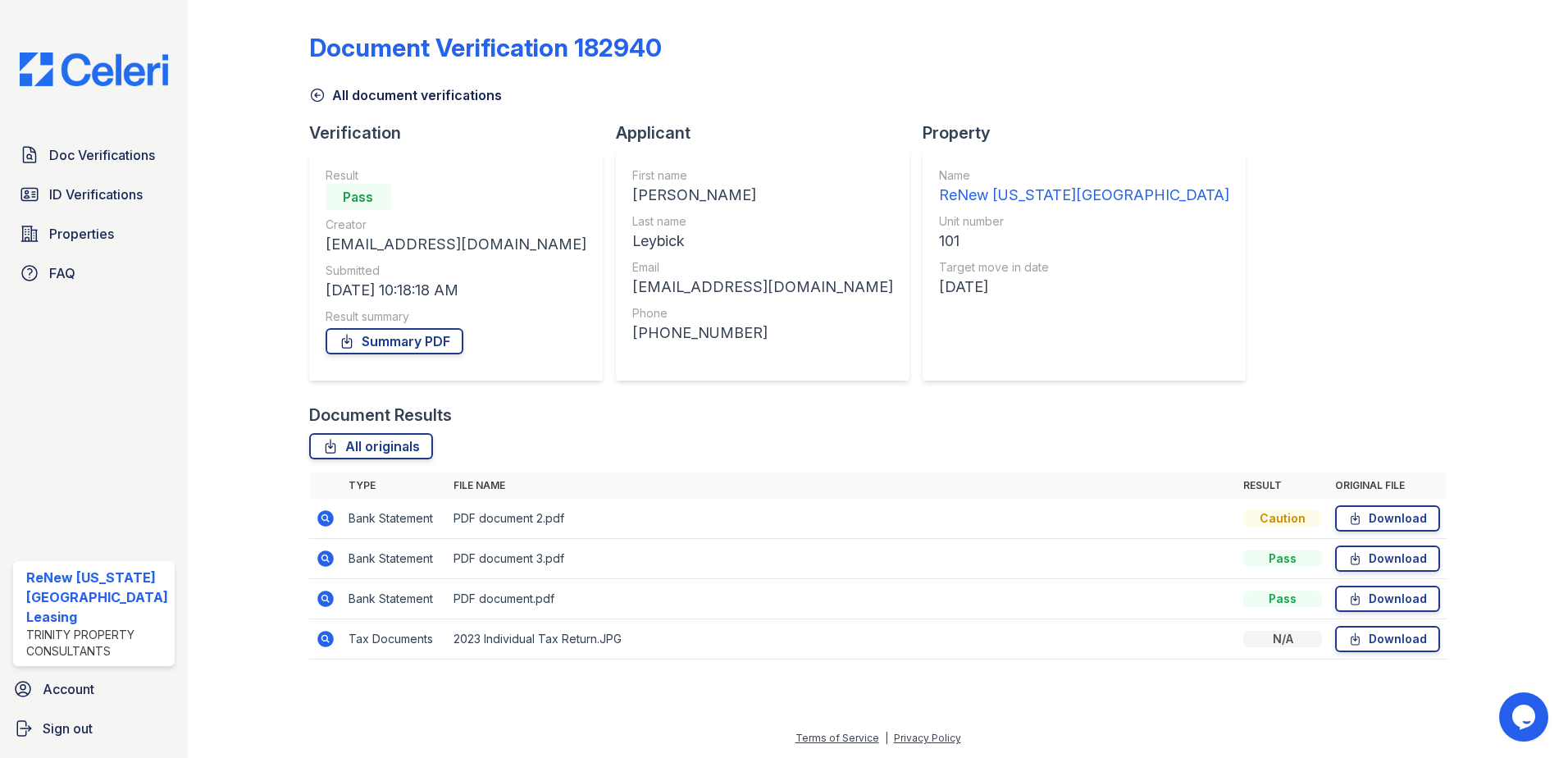
click at [322, 514] on icon at bounding box center [326, 519] width 17 height 17
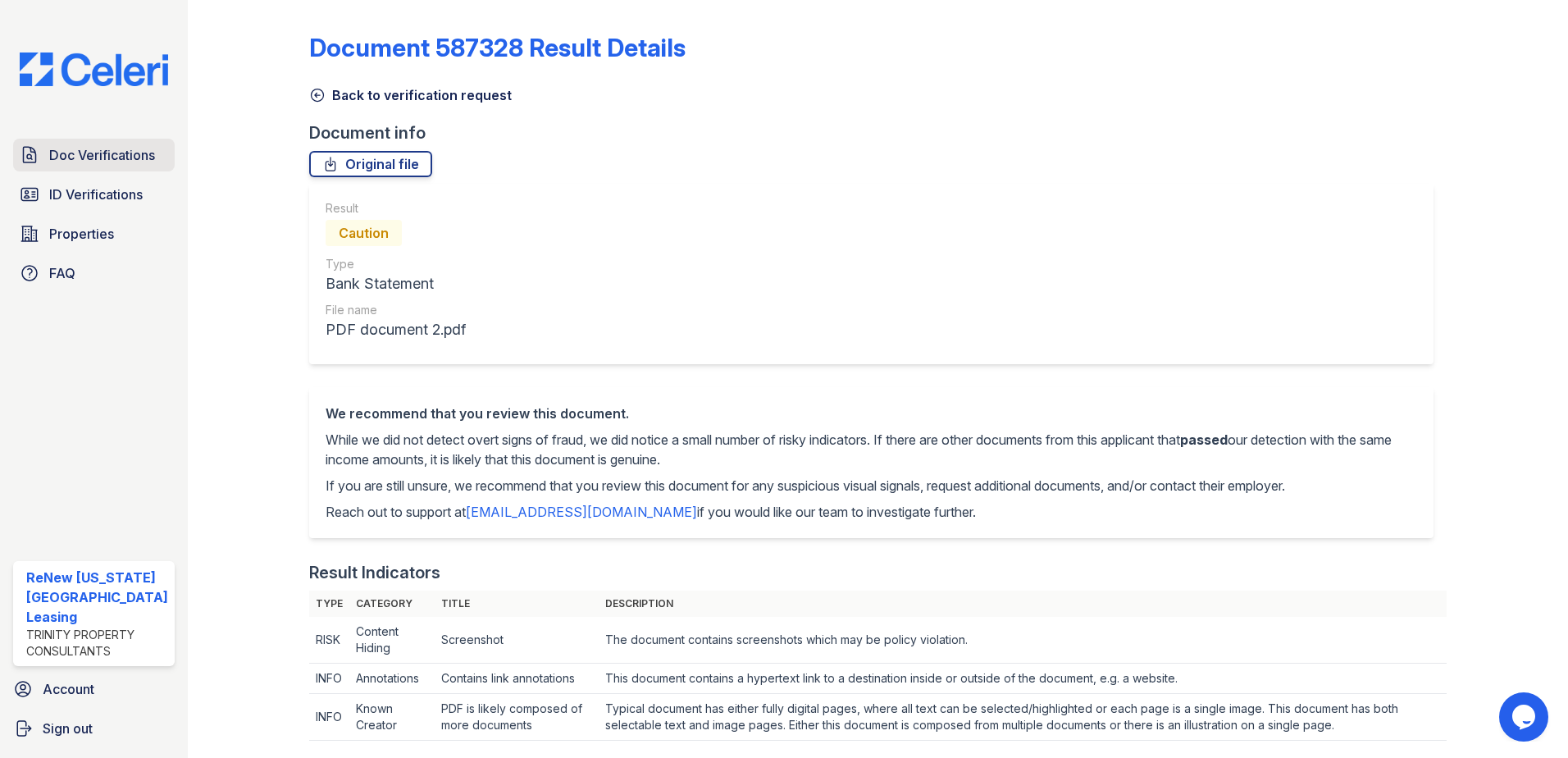
click at [101, 156] on span "Doc Verifications" at bounding box center [102, 155] width 106 height 20
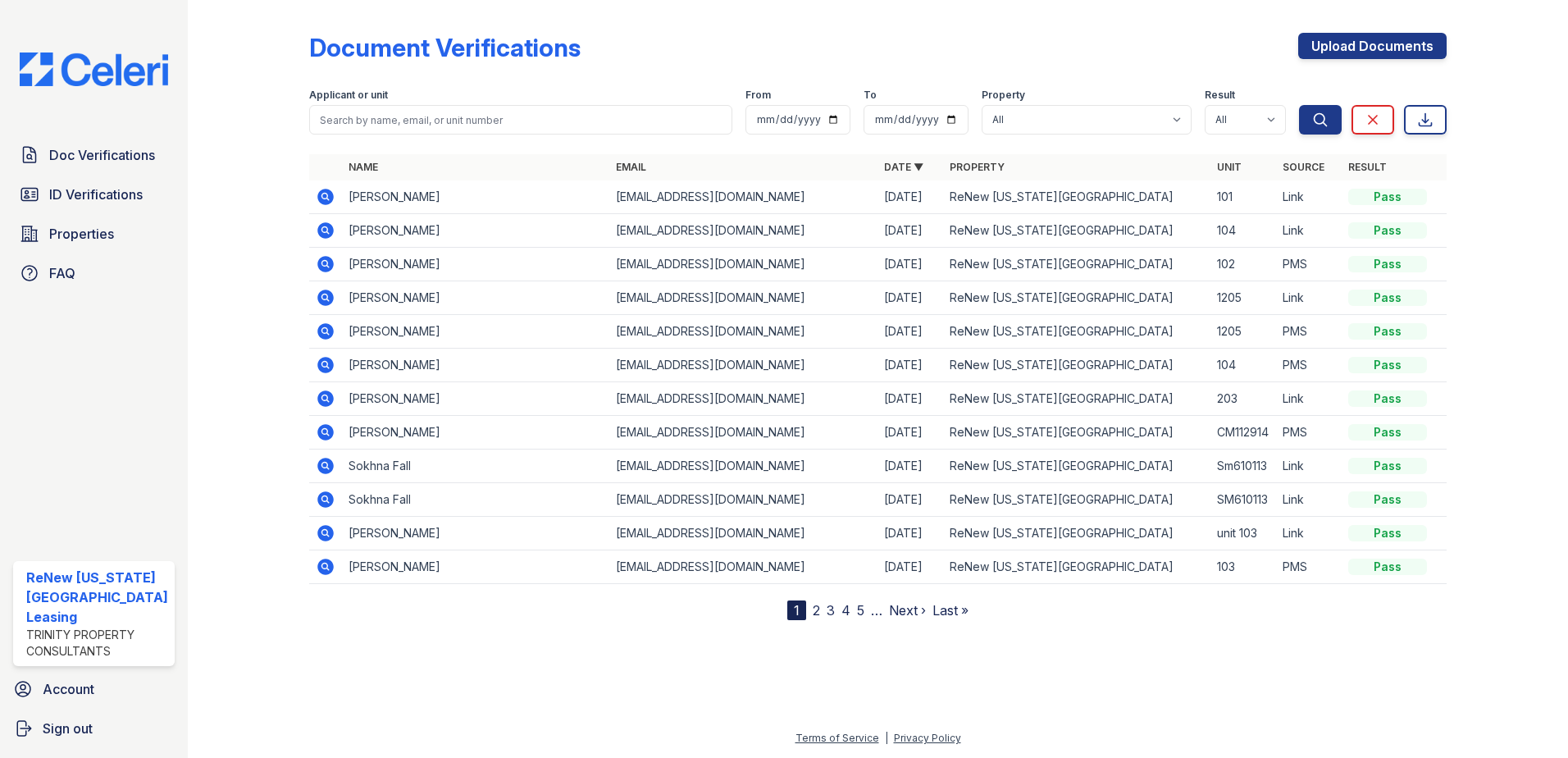
click at [318, 196] on icon at bounding box center [326, 197] width 17 height 17
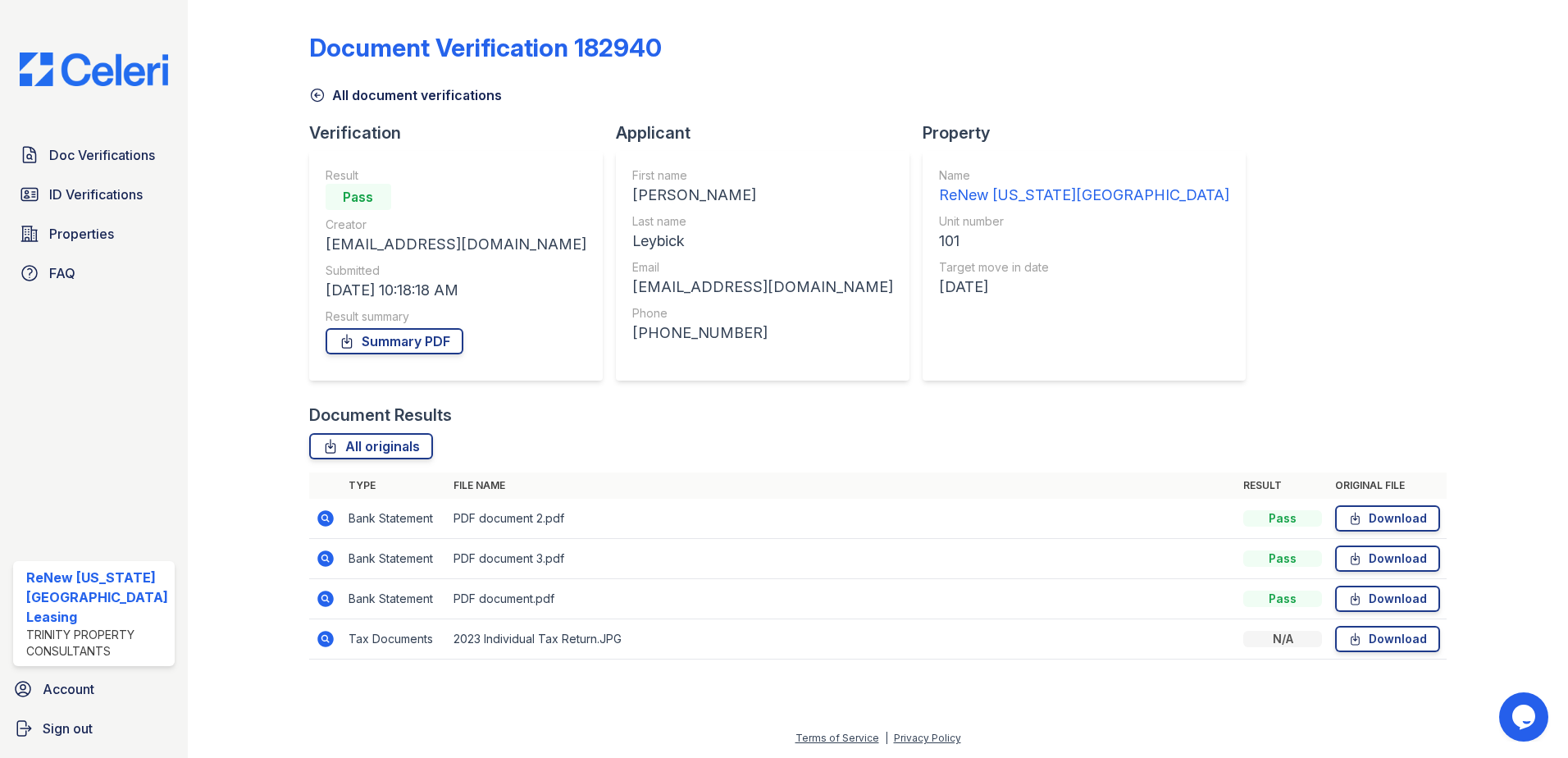
click at [322, 559] on icon at bounding box center [326, 559] width 20 height 20
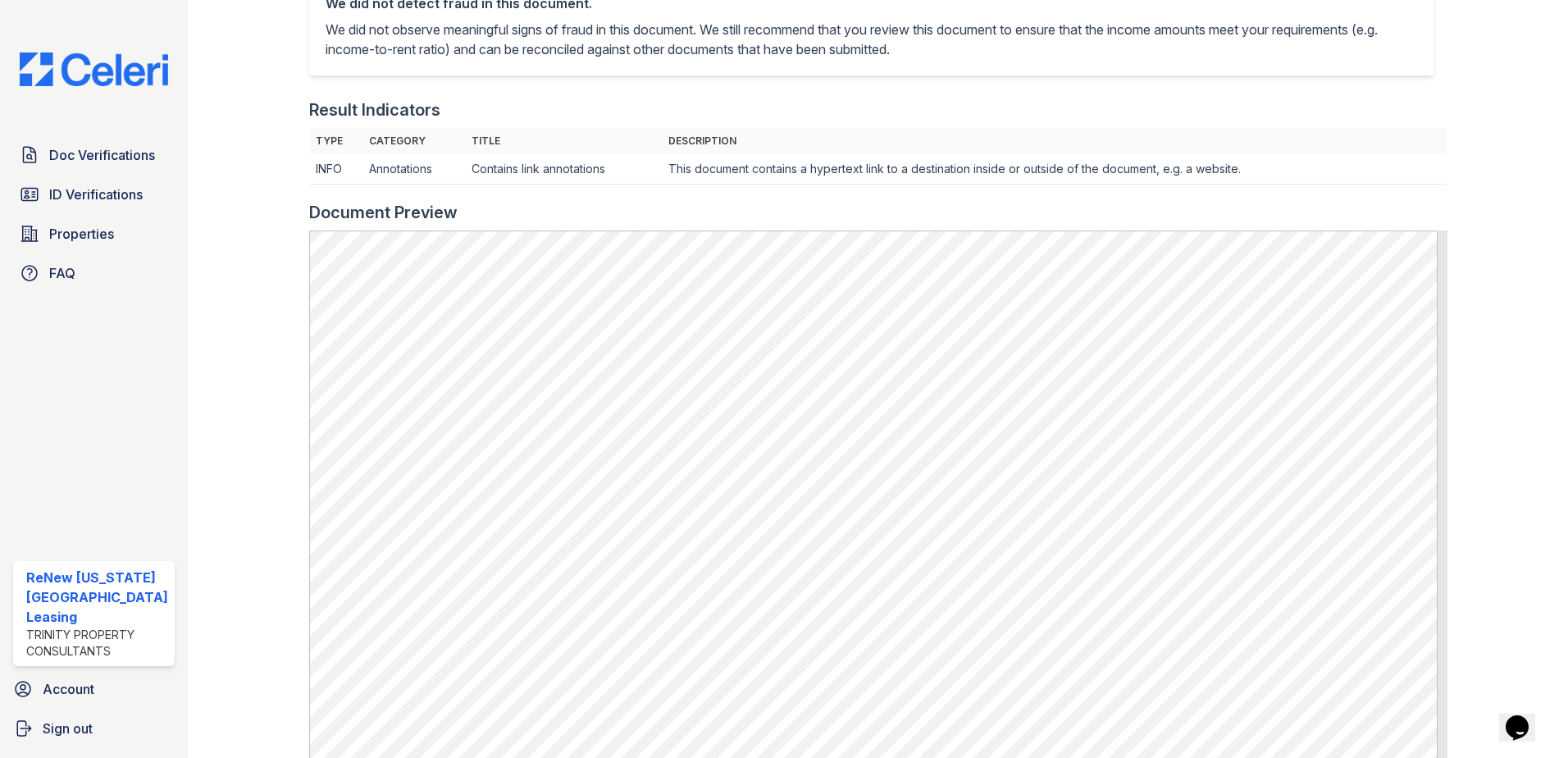
scroll to position [328, 0]
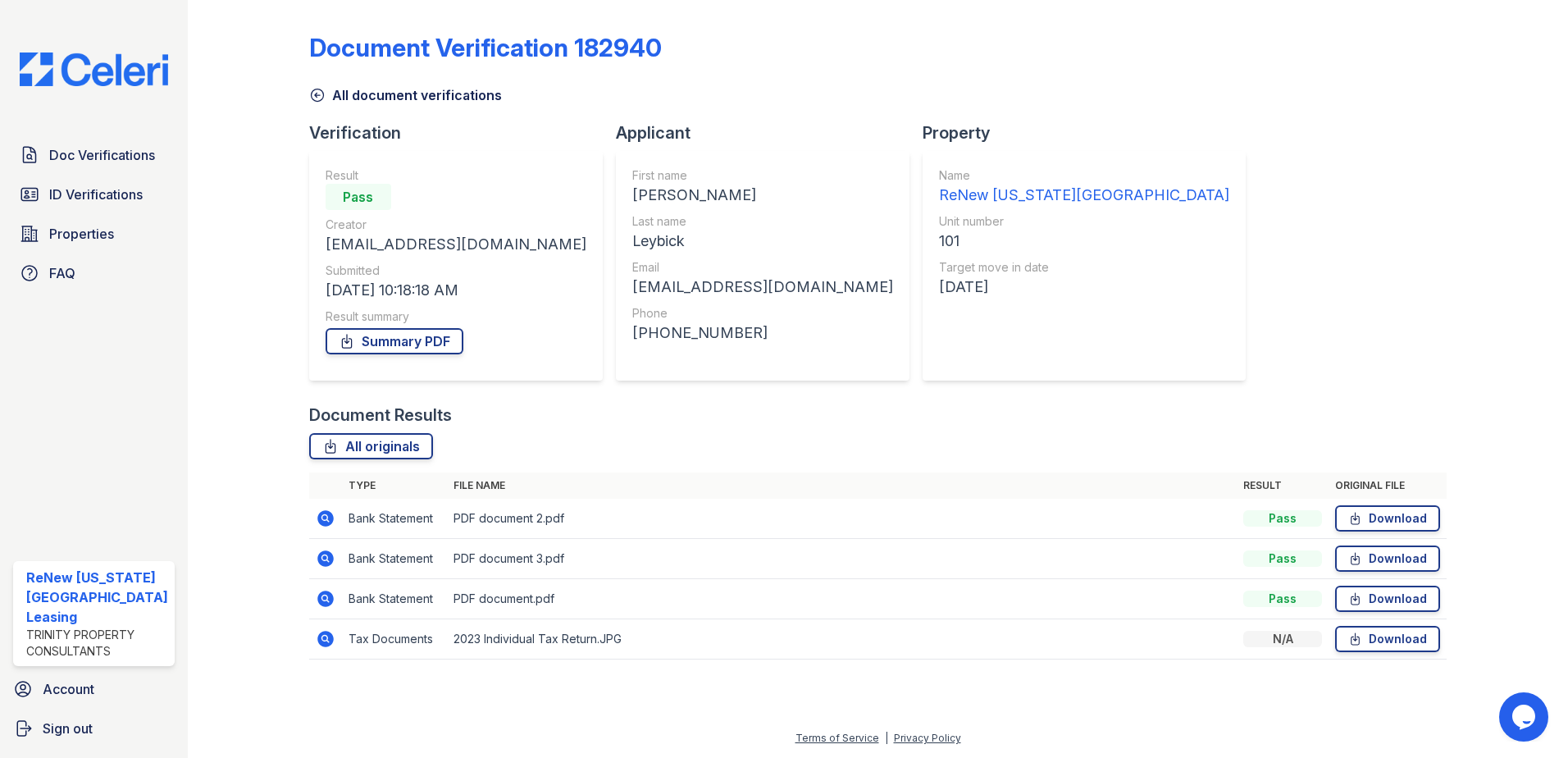
click at [320, 557] on icon at bounding box center [326, 558] width 17 height 17
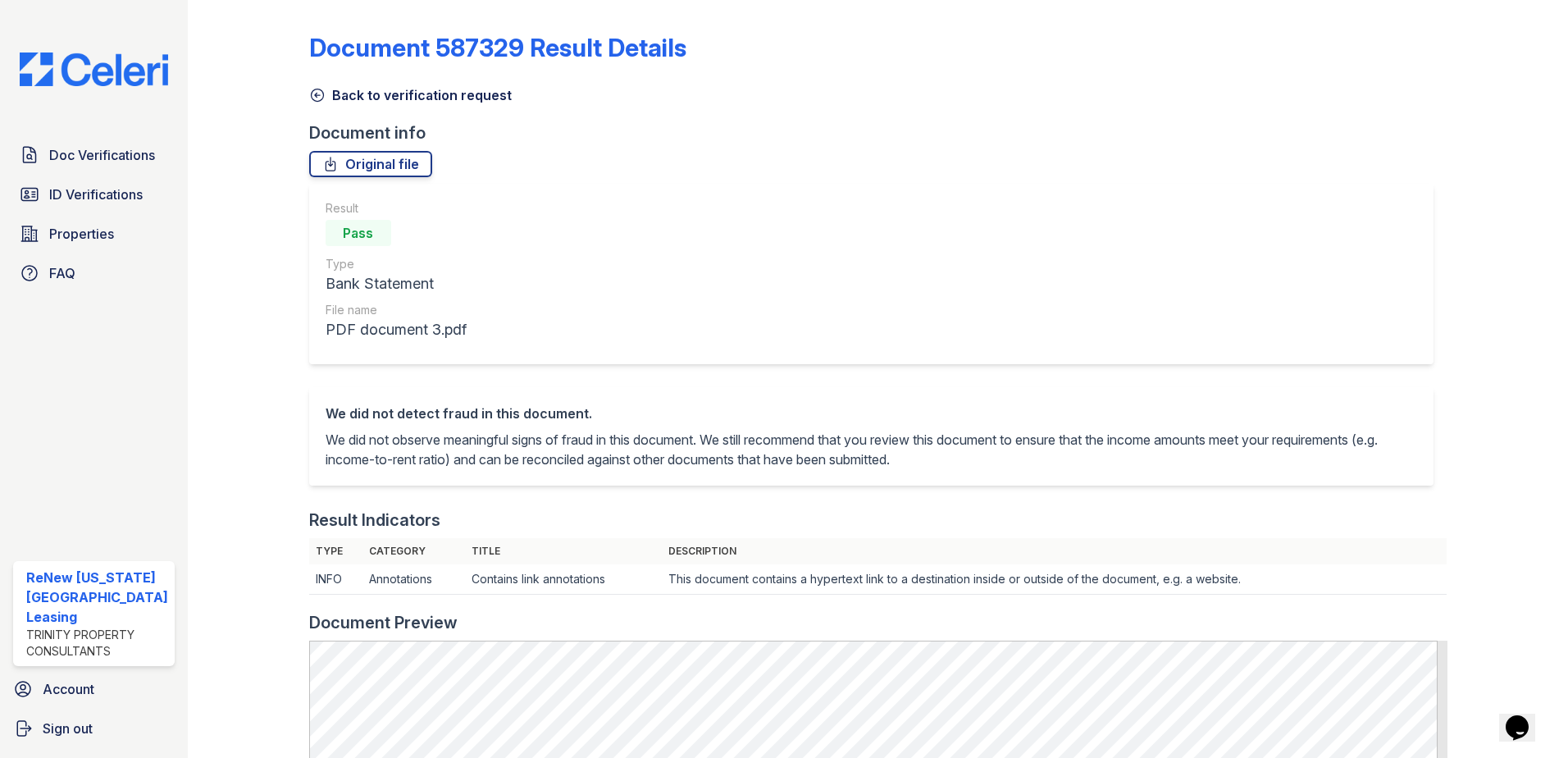
scroll to position [82, 0]
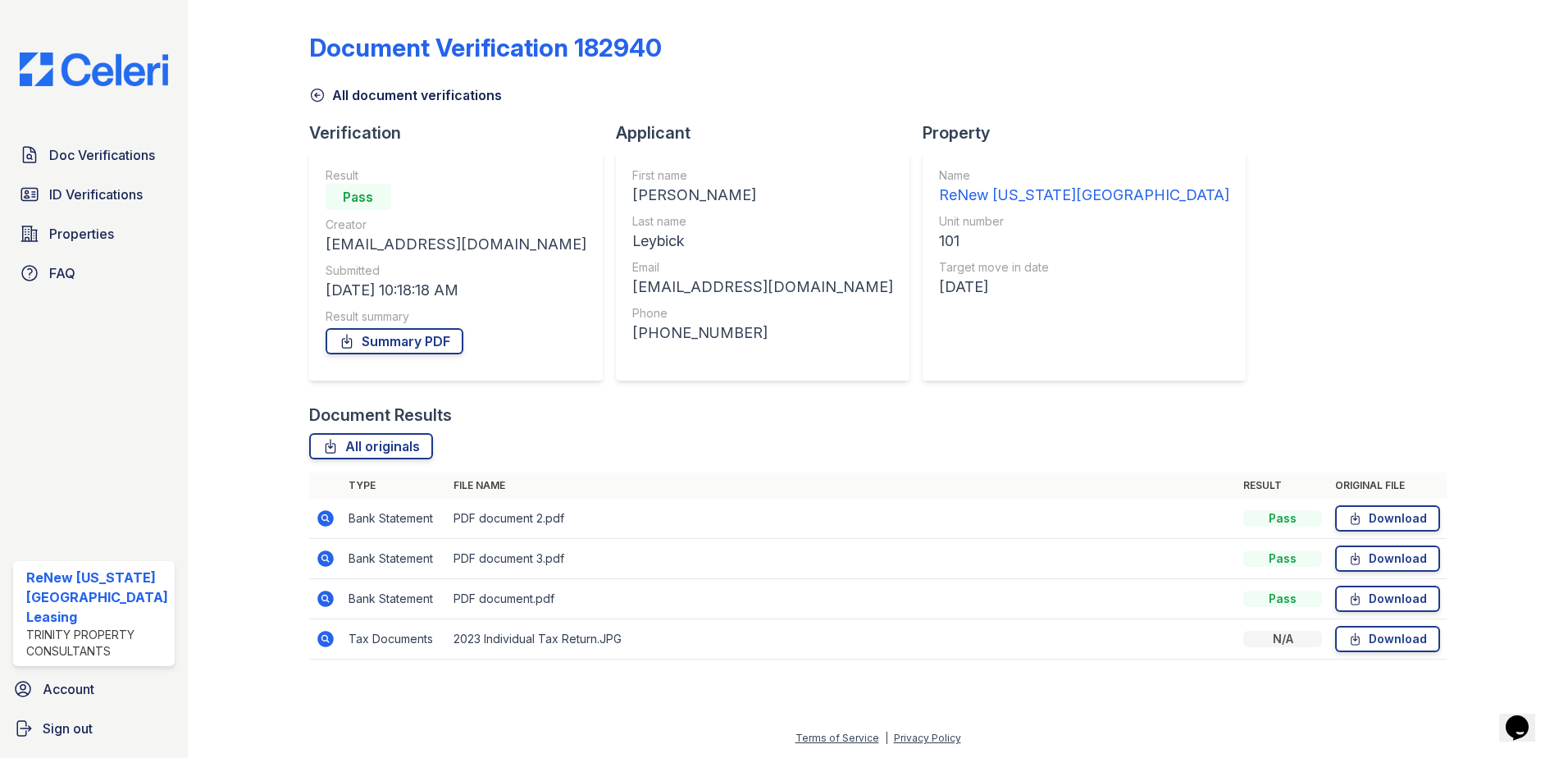
click at [318, 516] on icon at bounding box center [326, 519] width 17 height 17
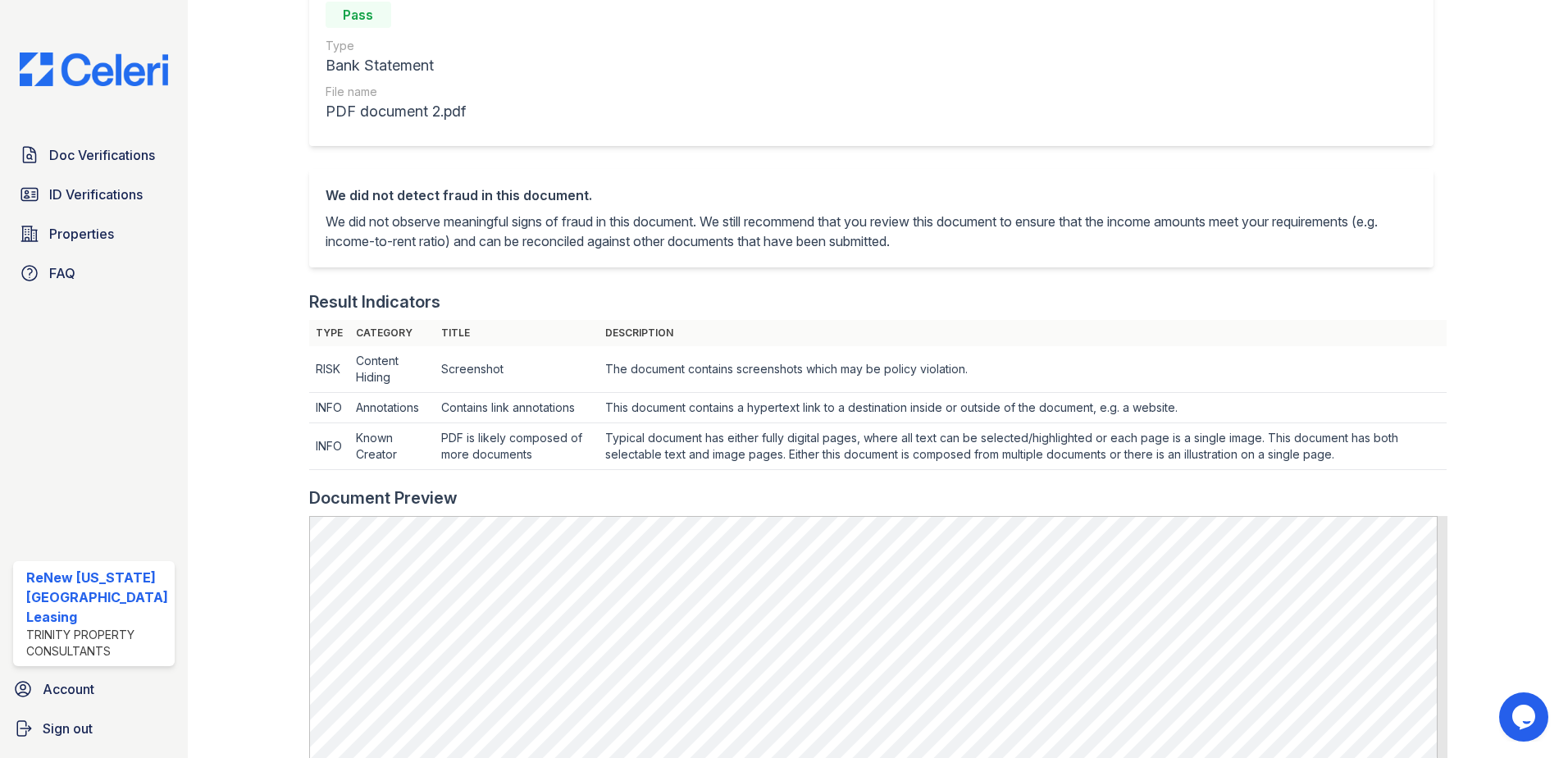
scroll to position [493, 0]
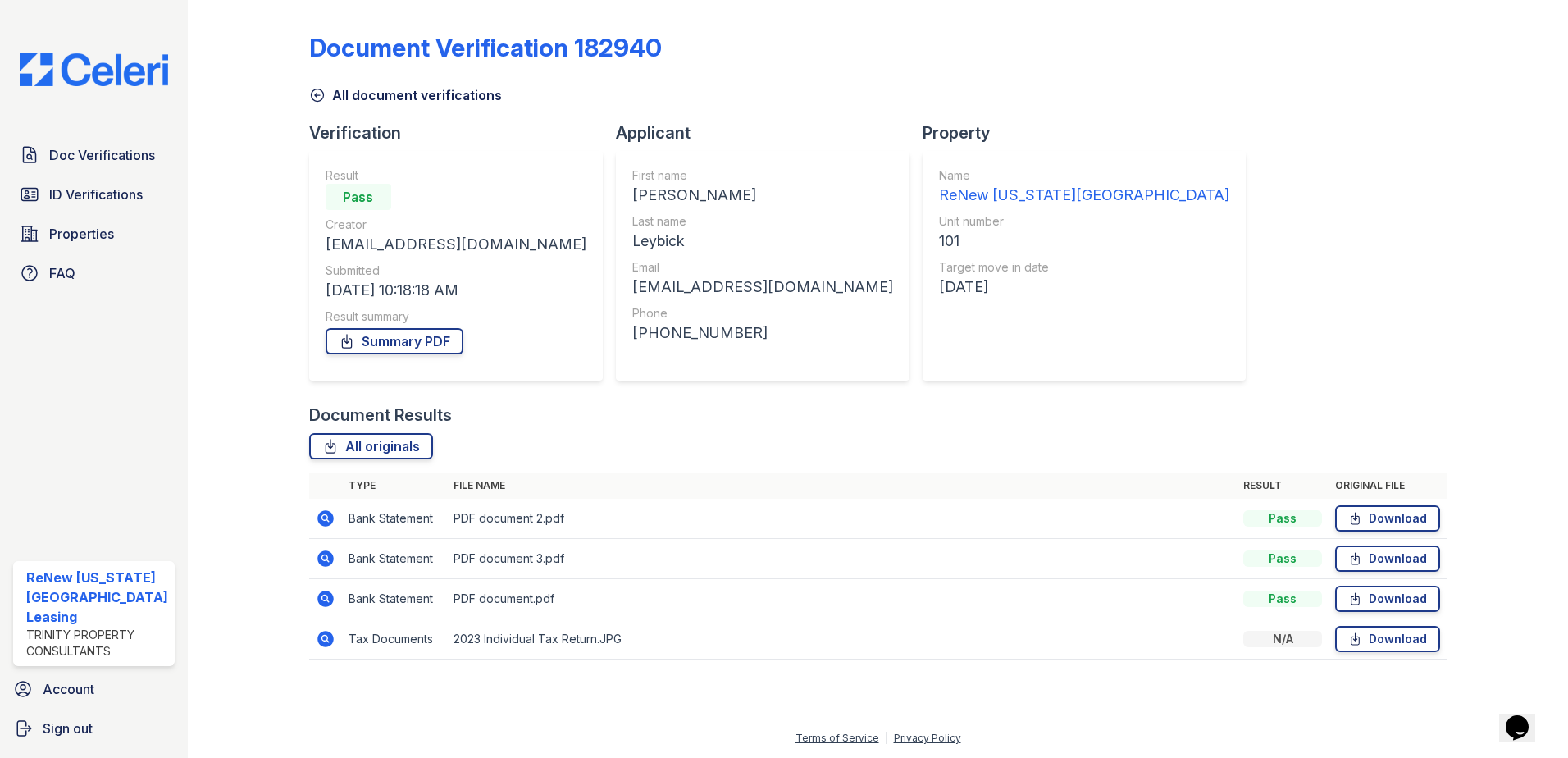
click at [326, 600] on icon at bounding box center [326, 599] width 20 height 20
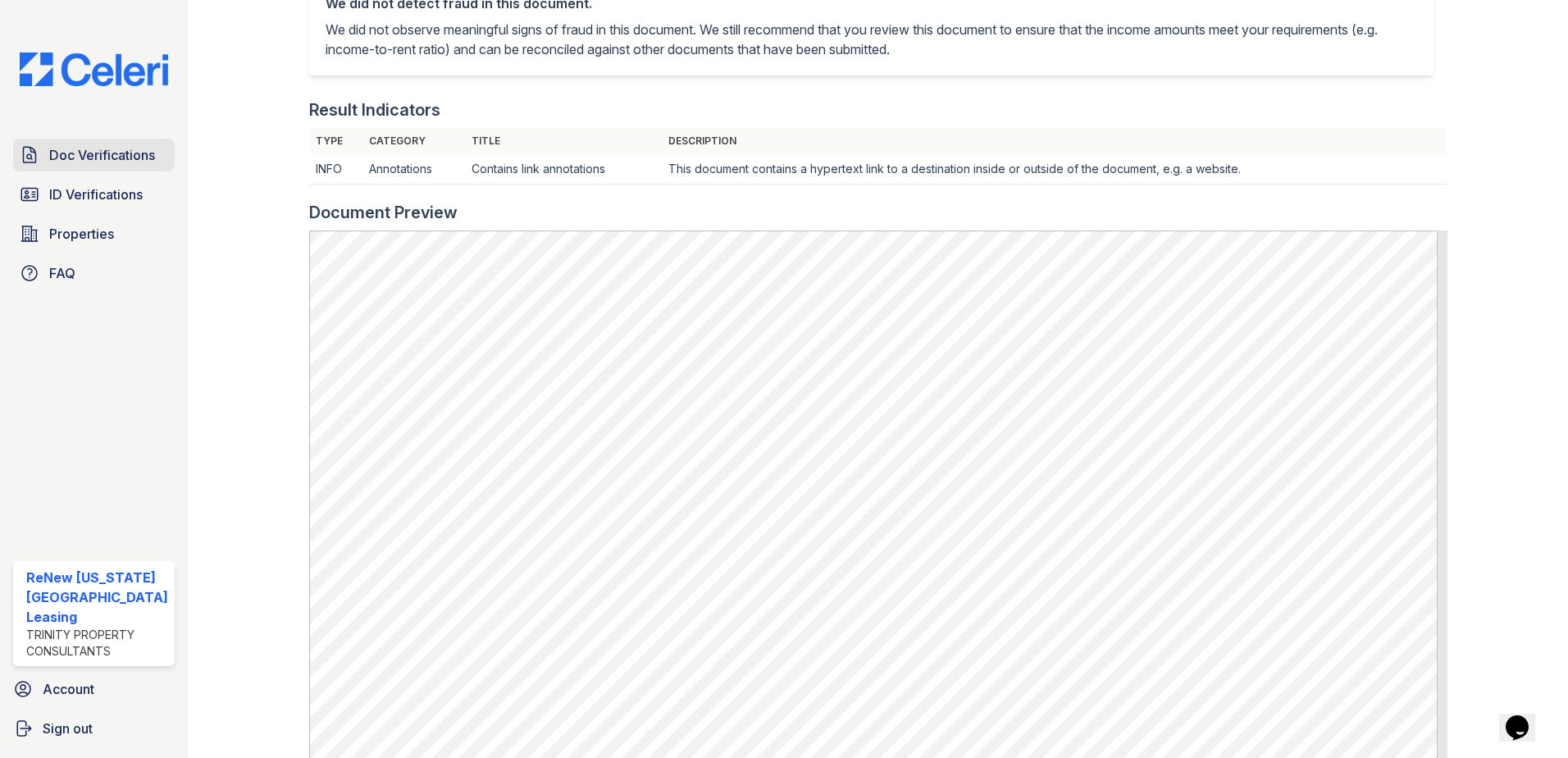
click at [76, 148] on span "Doc Verifications" at bounding box center [102, 155] width 106 height 20
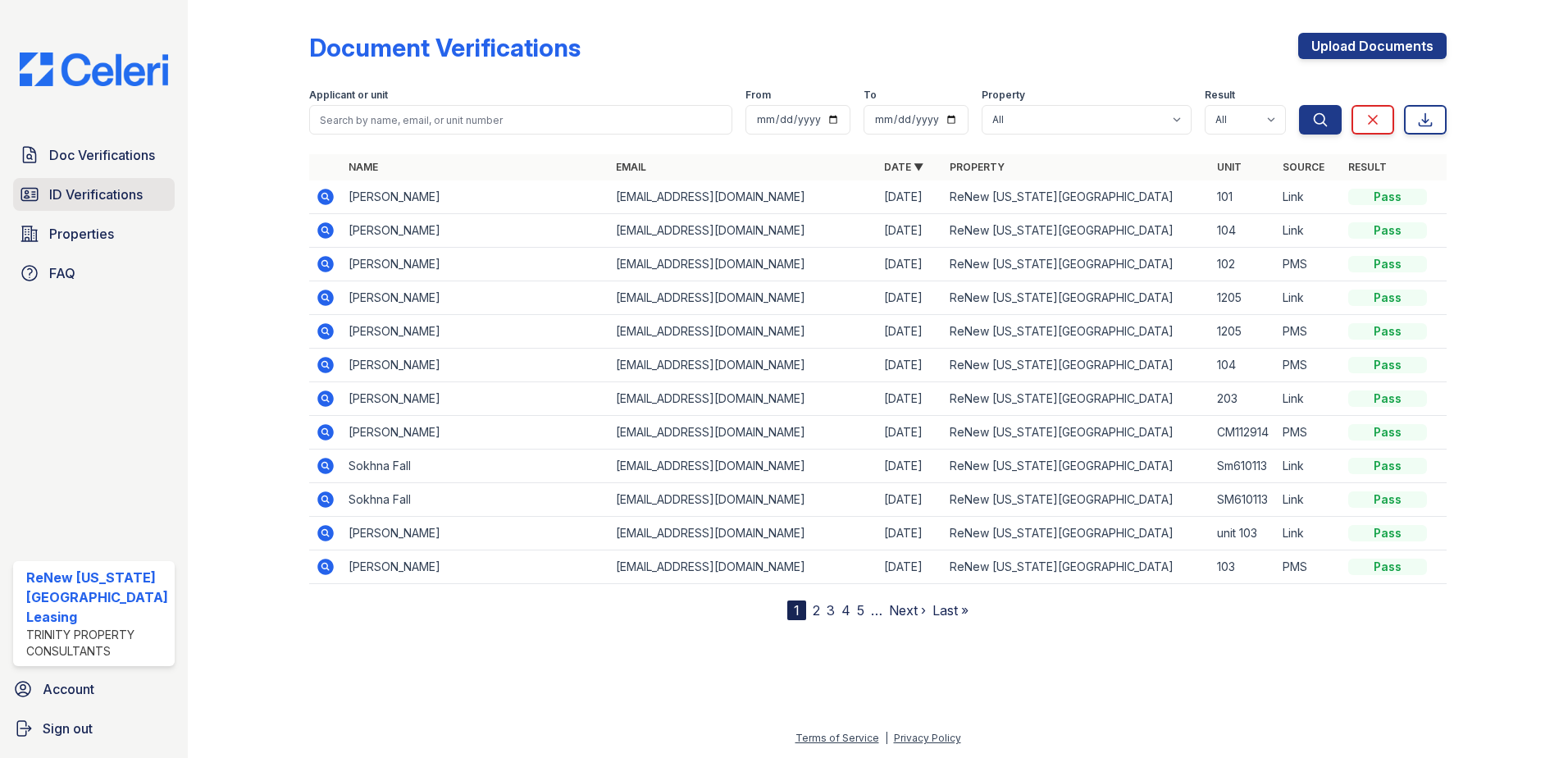
click at [85, 191] on span "ID Verifications" at bounding box center [96, 195] width 93 height 20
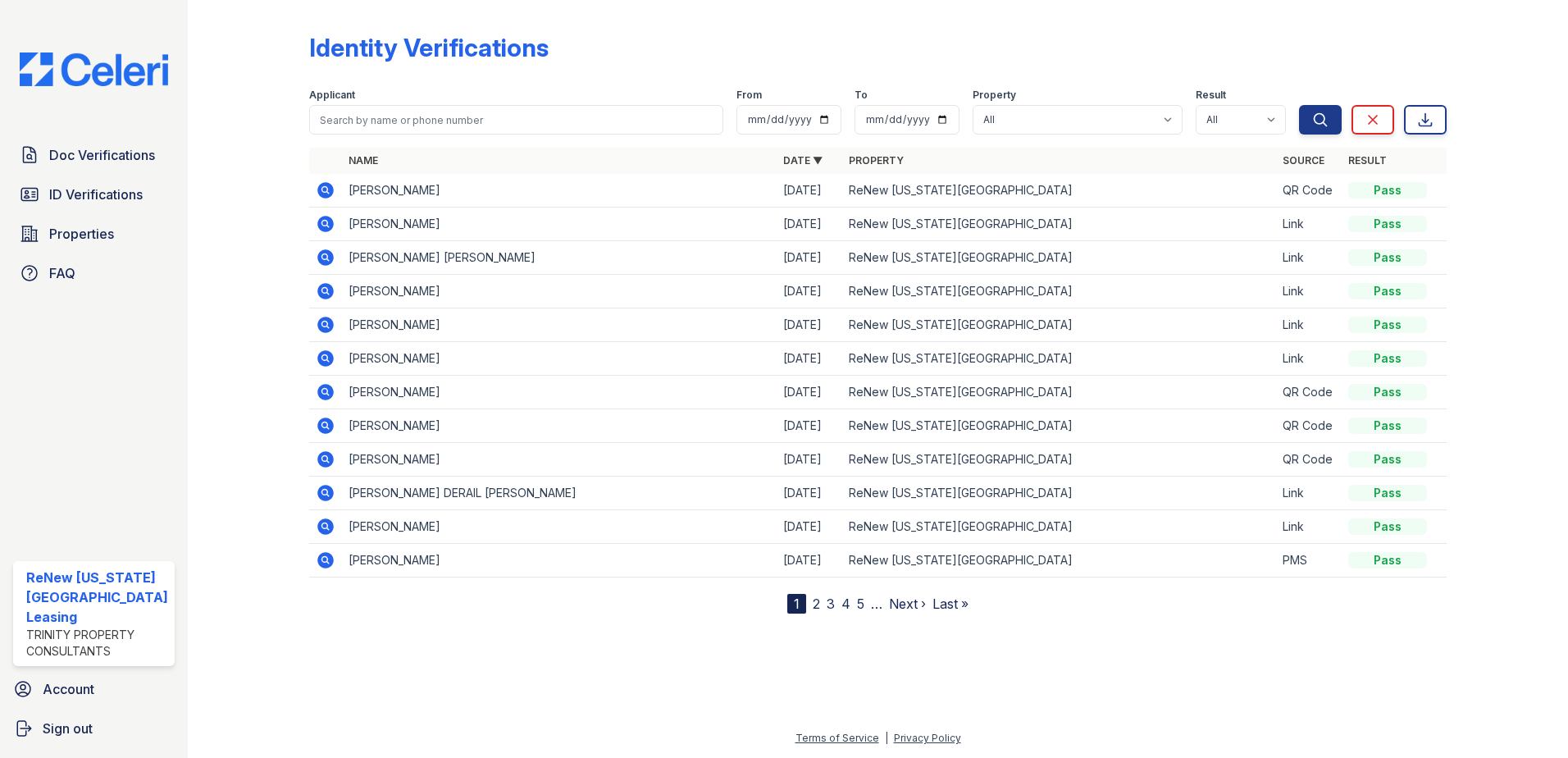
click at [834, 604] on nav "1 2 3 4 5 … Next › Last »" at bounding box center [878, 604] width 182 height 20
click at [827, 602] on link "3" at bounding box center [830, 604] width 8 height 17
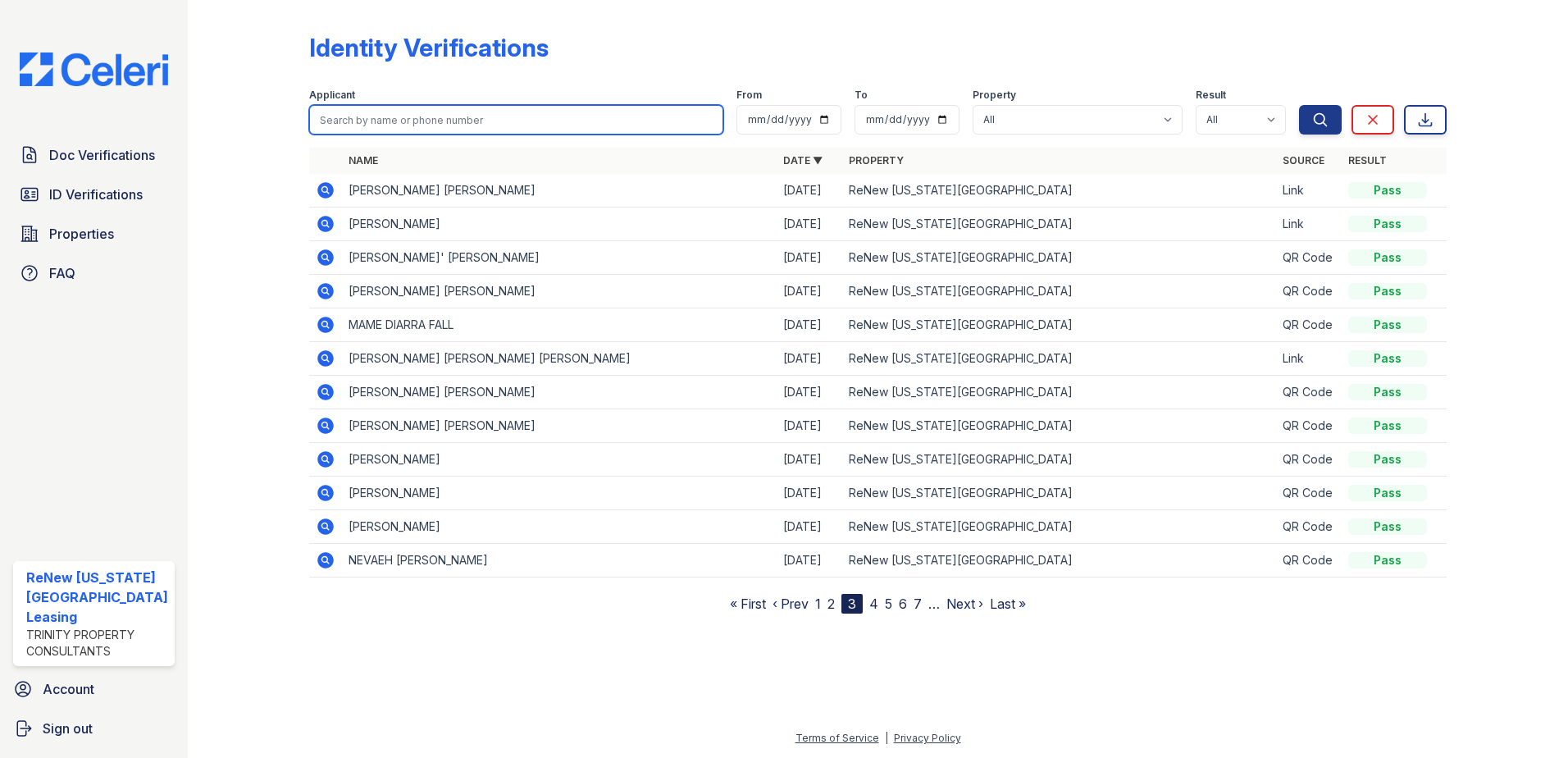
drag, startPoint x: 445, startPoint y: 119, endPoint x: 447, endPoint y: 106, distance: 13.2
click at [445, 119] on input "search" at bounding box center [516, 120] width 415 height 30
type input "[PERSON_NAME]"
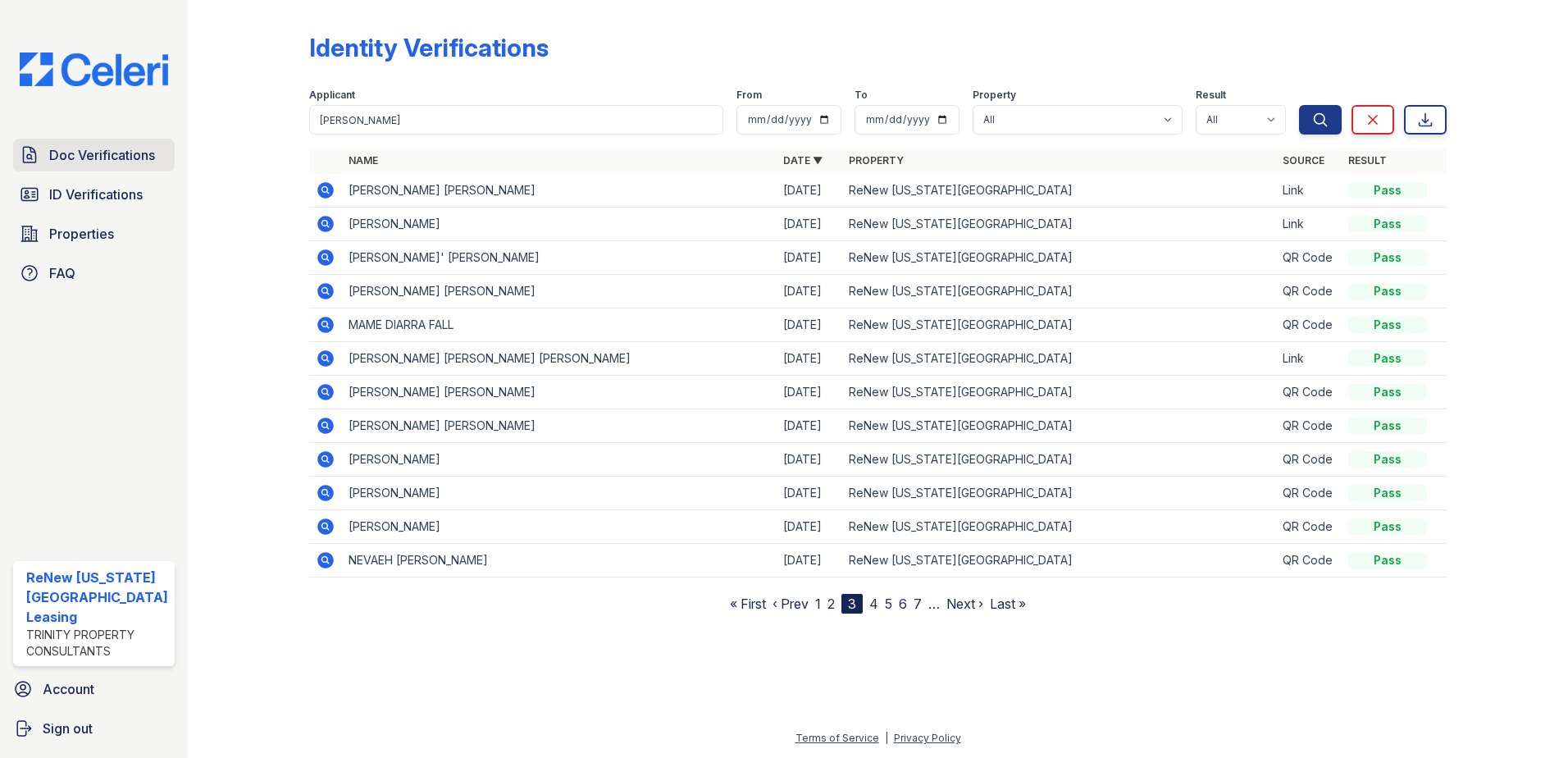
click at [100, 148] on span "Doc Verifications" at bounding box center [102, 155] width 106 height 20
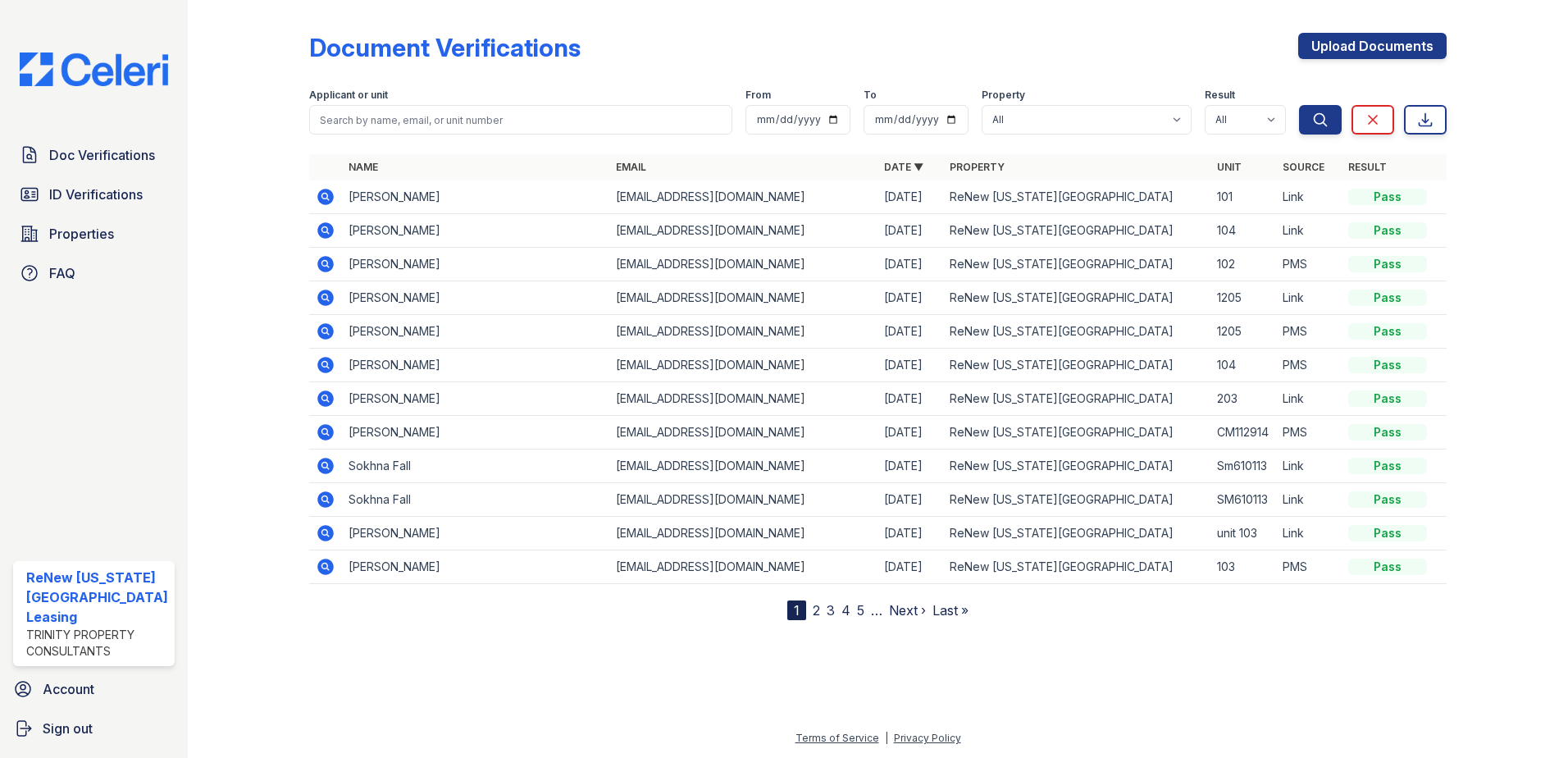
click at [323, 196] on icon at bounding box center [325, 196] width 4 height 4
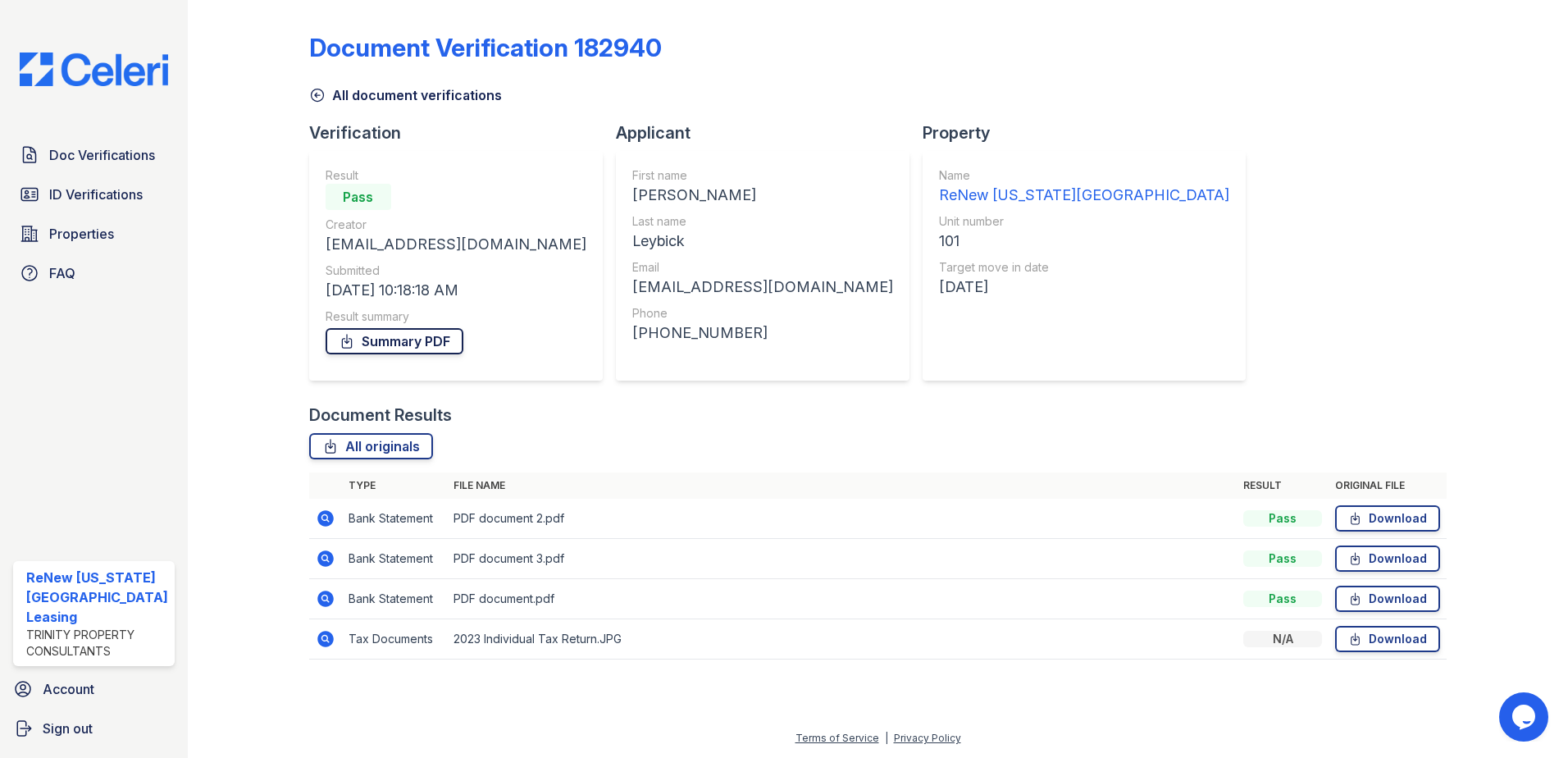
click at [421, 337] on link "Summary PDF" at bounding box center [394, 341] width 138 height 26
click at [90, 148] on span "Doc Verifications" at bounding box center [102, 155] width 106 height 20
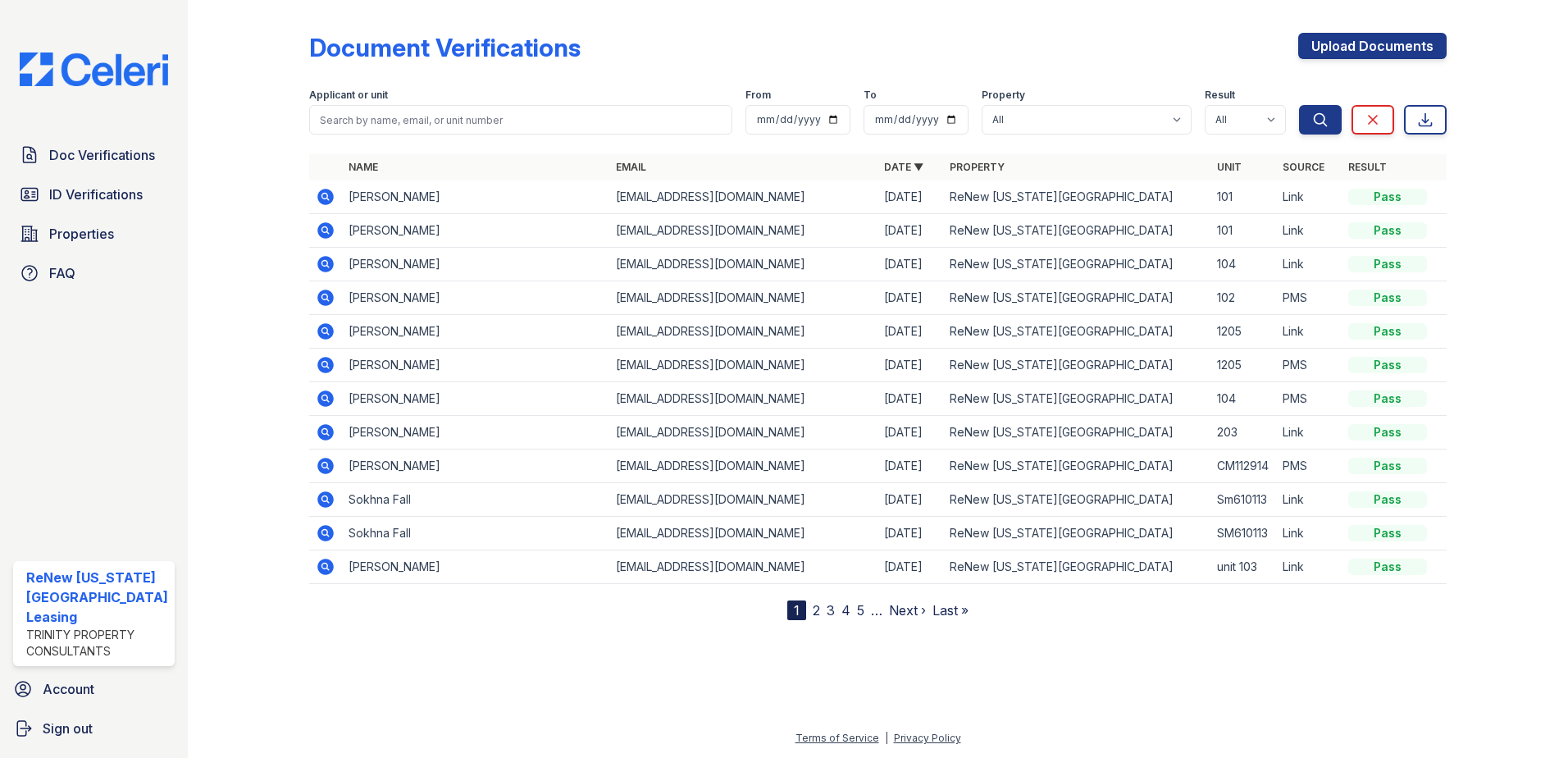
click at [328, 198] on icon at bounding box center [326, 197] width 17 height 17
